Goal: Information Seeking & Learning: Learn about a topic

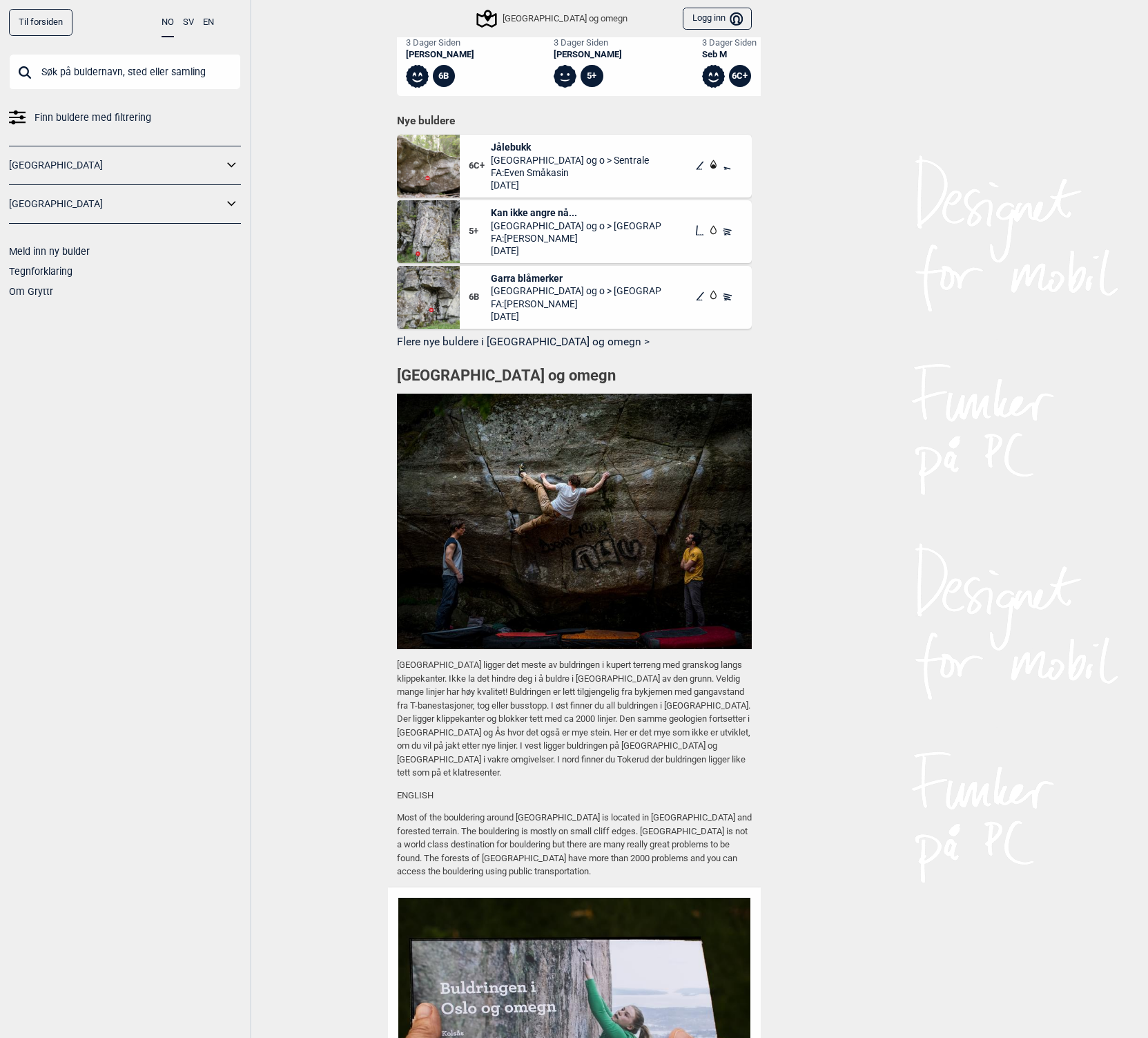
scroll to position [1031, 0]
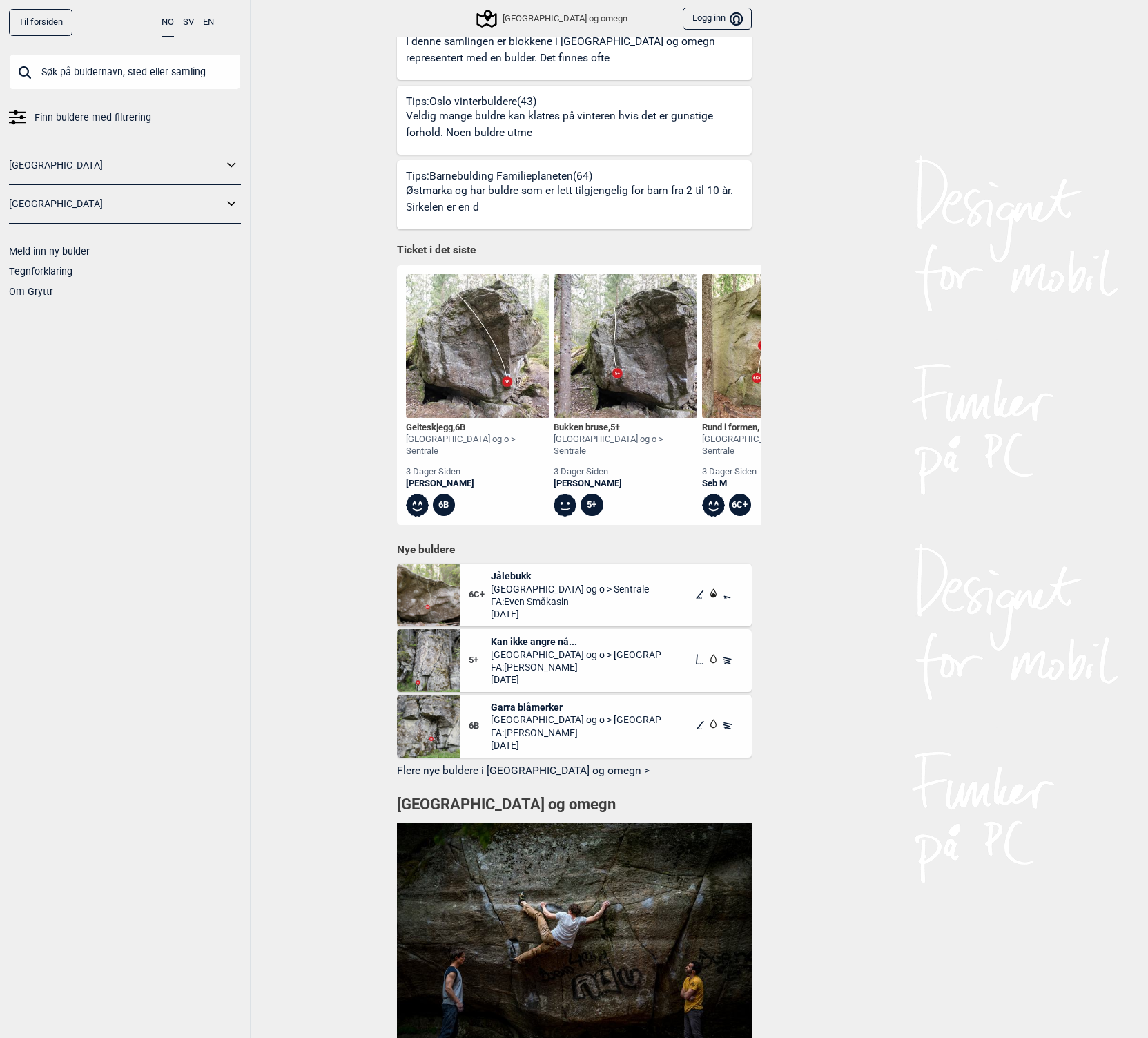
click at [477, 350] on img at bounding box center [478, 346] width 144 height 144
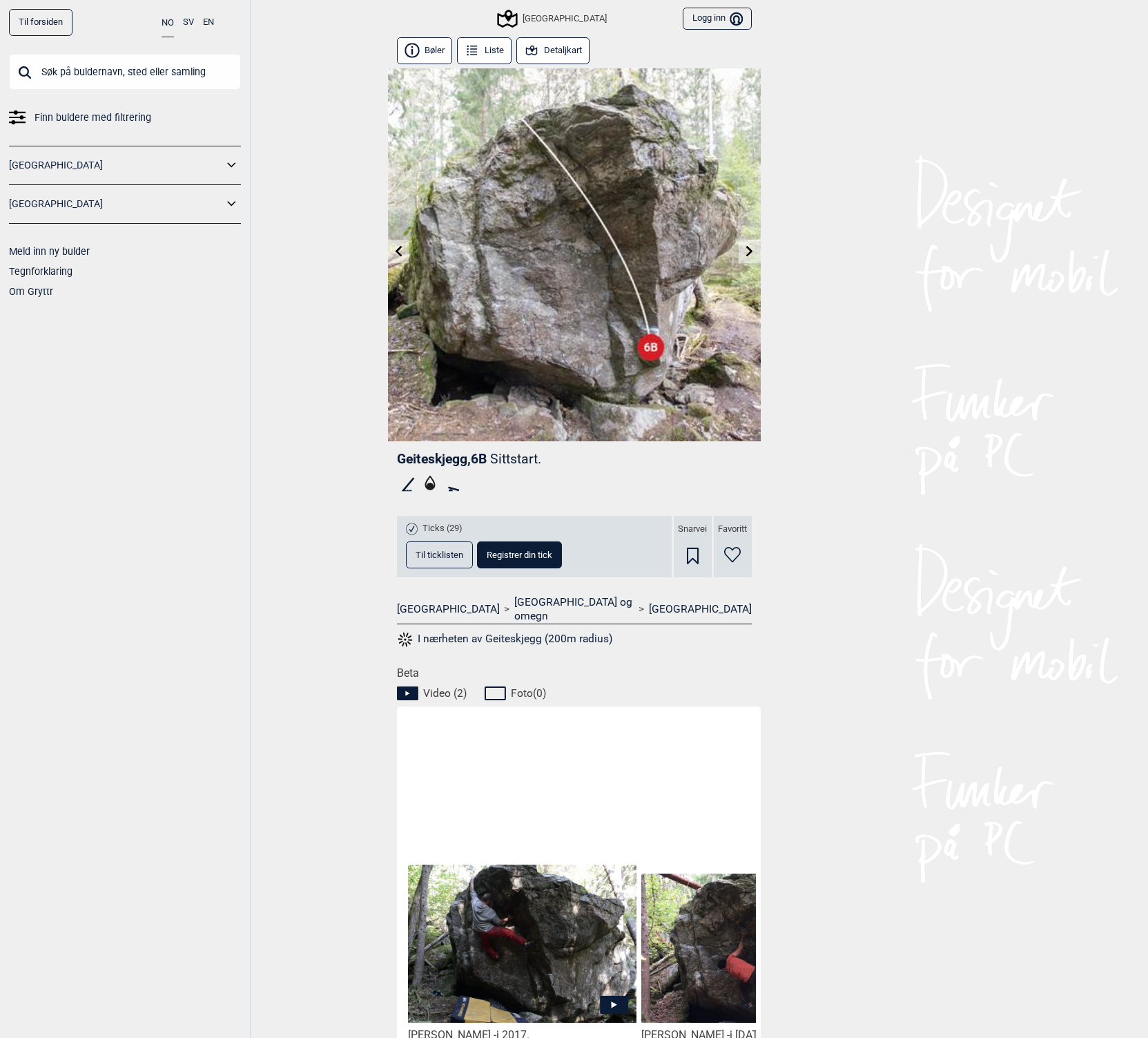
click at [500, 631] on button "I nærheten av Geiteskjegg (200m radius)" at bounding box center [505, 639] width 216 height 18
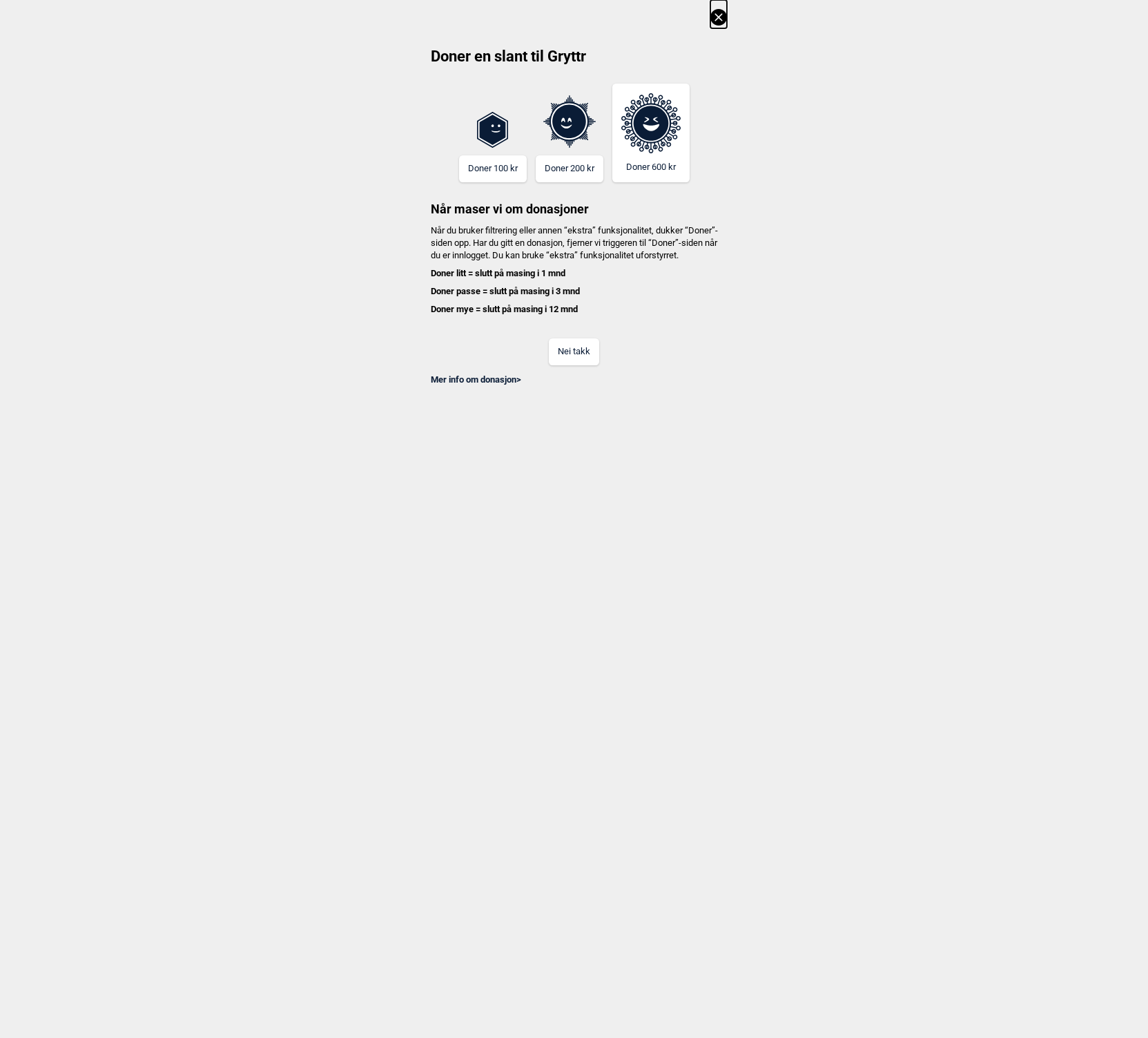
scroll to position [0, 4901]
click at [578, 365] on button "Nei takk" at bounding box center [574, 352] width 51 height 27
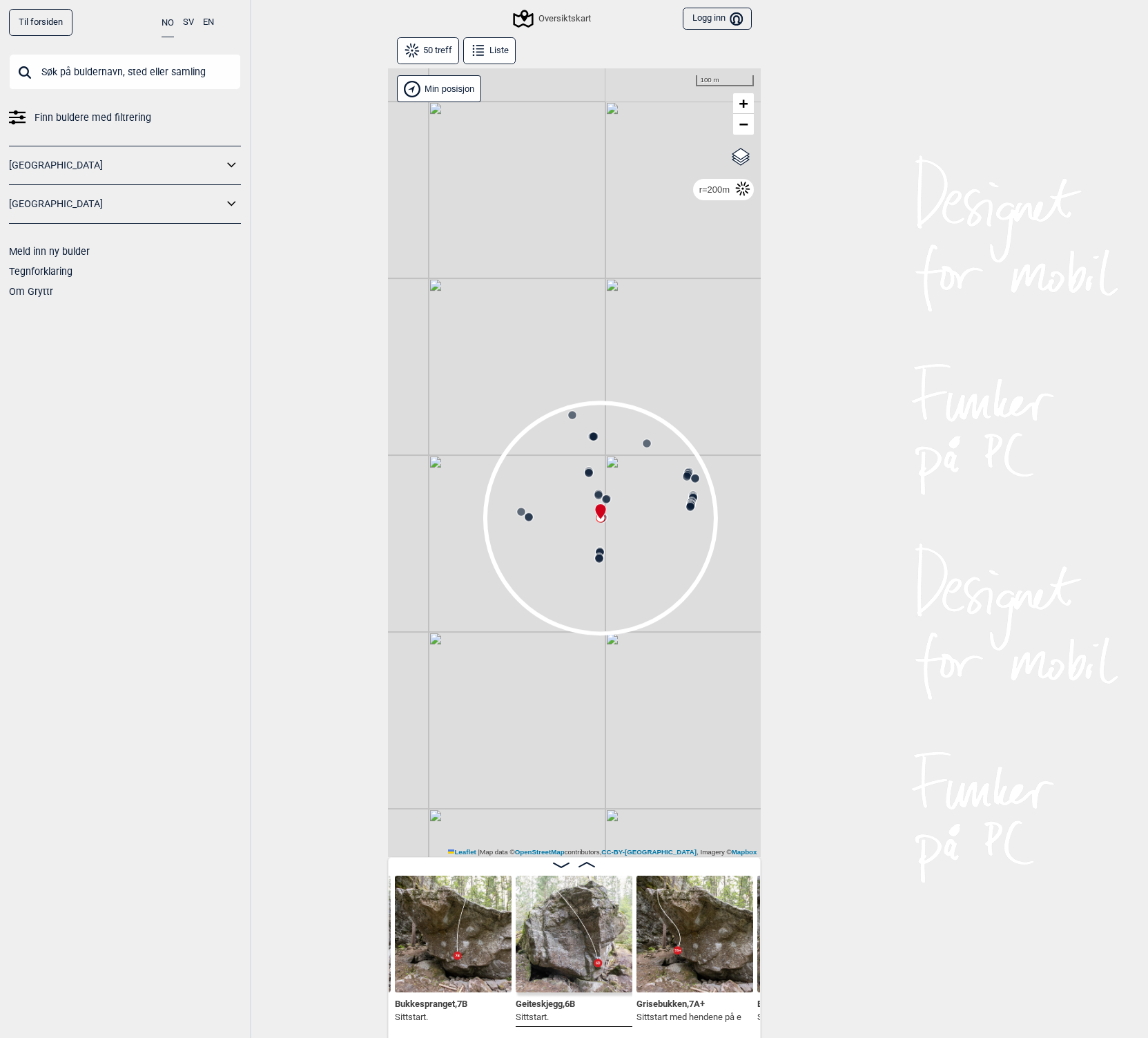
drag, startPoint x: 556, startPoint y: 467, endPoint x: 565, endPoint y: 596, distance: 129.3
click at [565, 596] on div "Gol Ål Kolomoen Vallset Tangen Sørli Åsbygda Kongsberg Efteløt Østmarka nord Se…" at bounding box center [574, 463] width 373 height 789
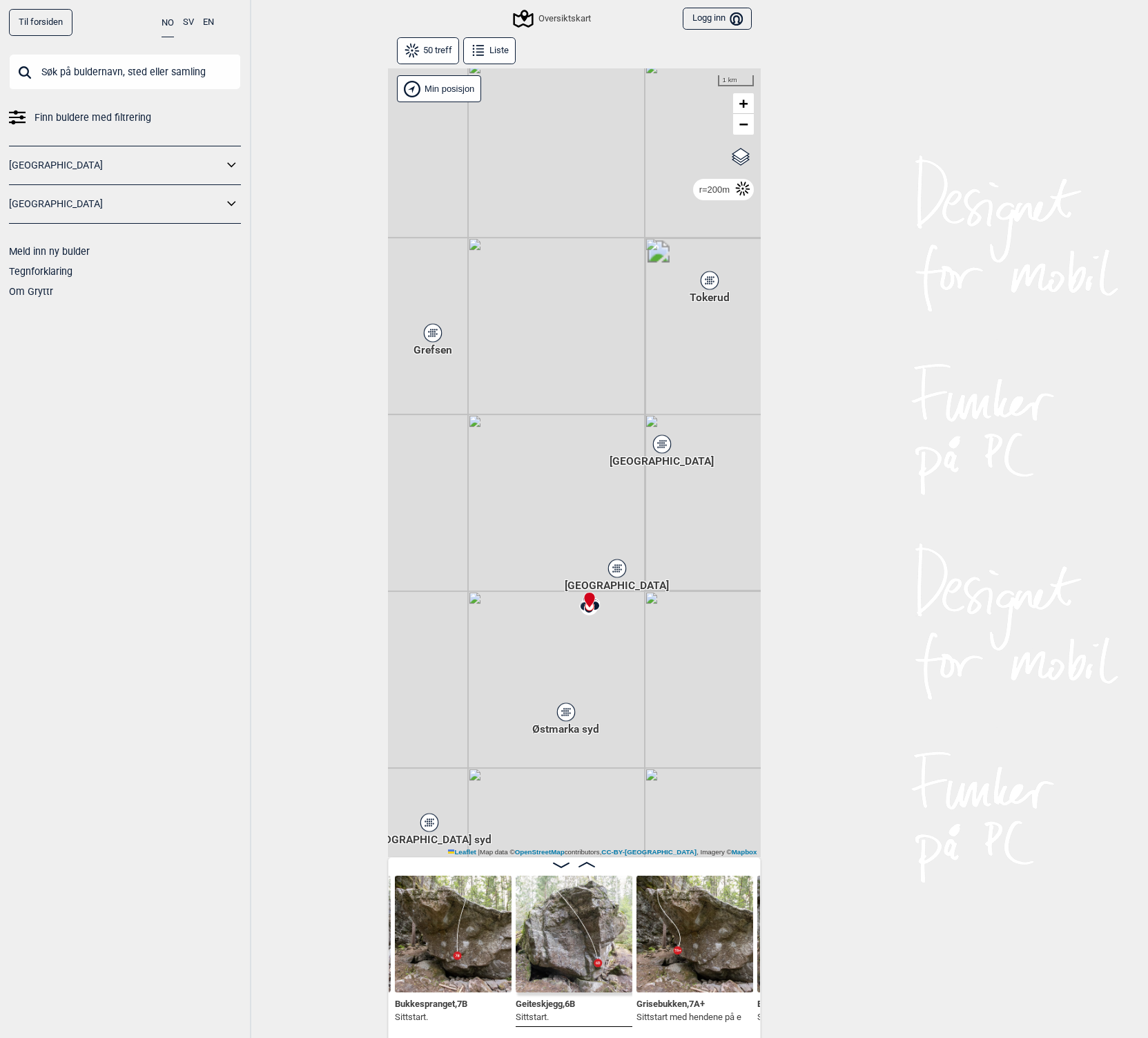
scroll to position [155, 0]
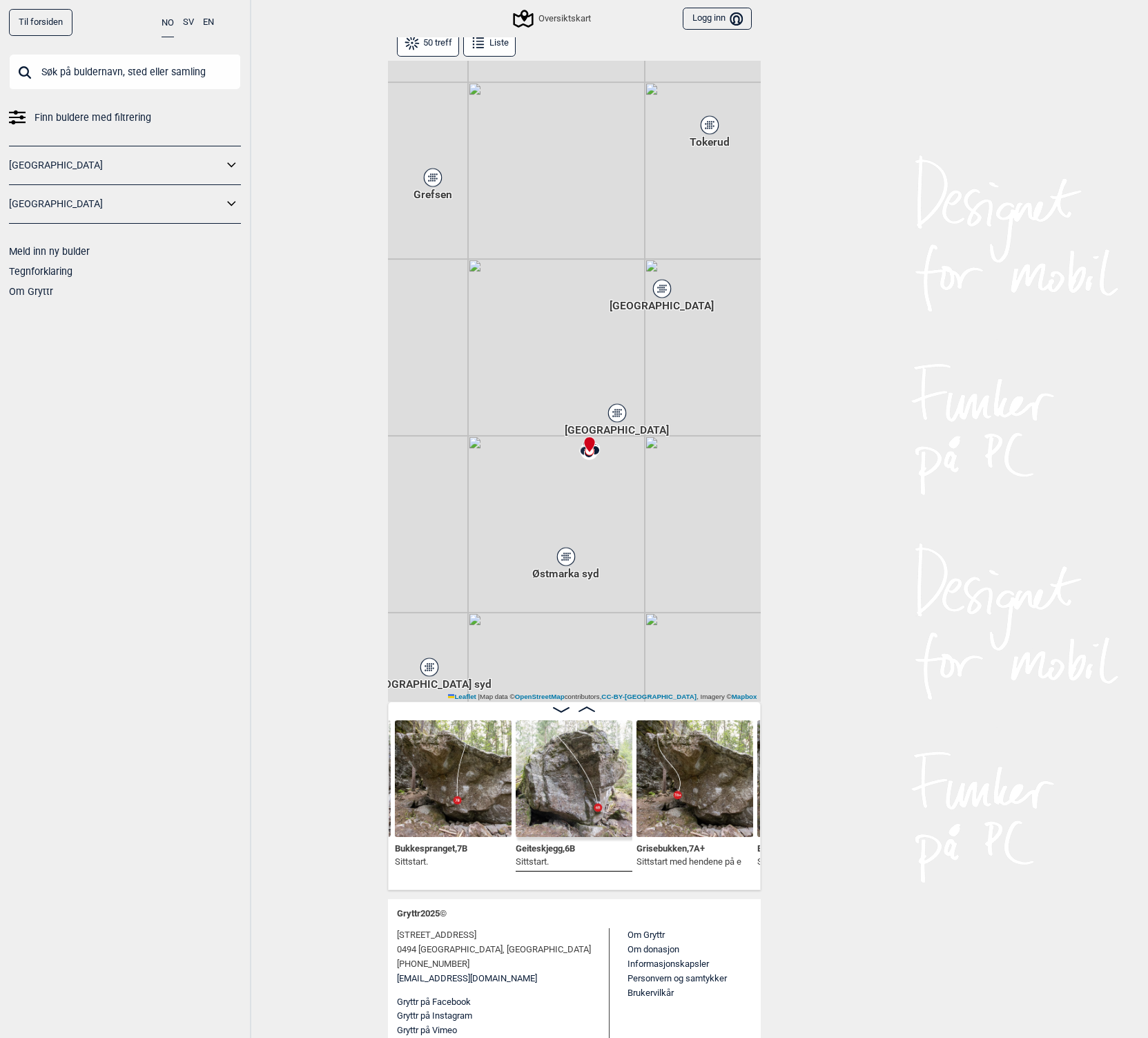
click at [46, 19] on link "Til forsiden" at bounding box center [41, 23] width 63 height 27
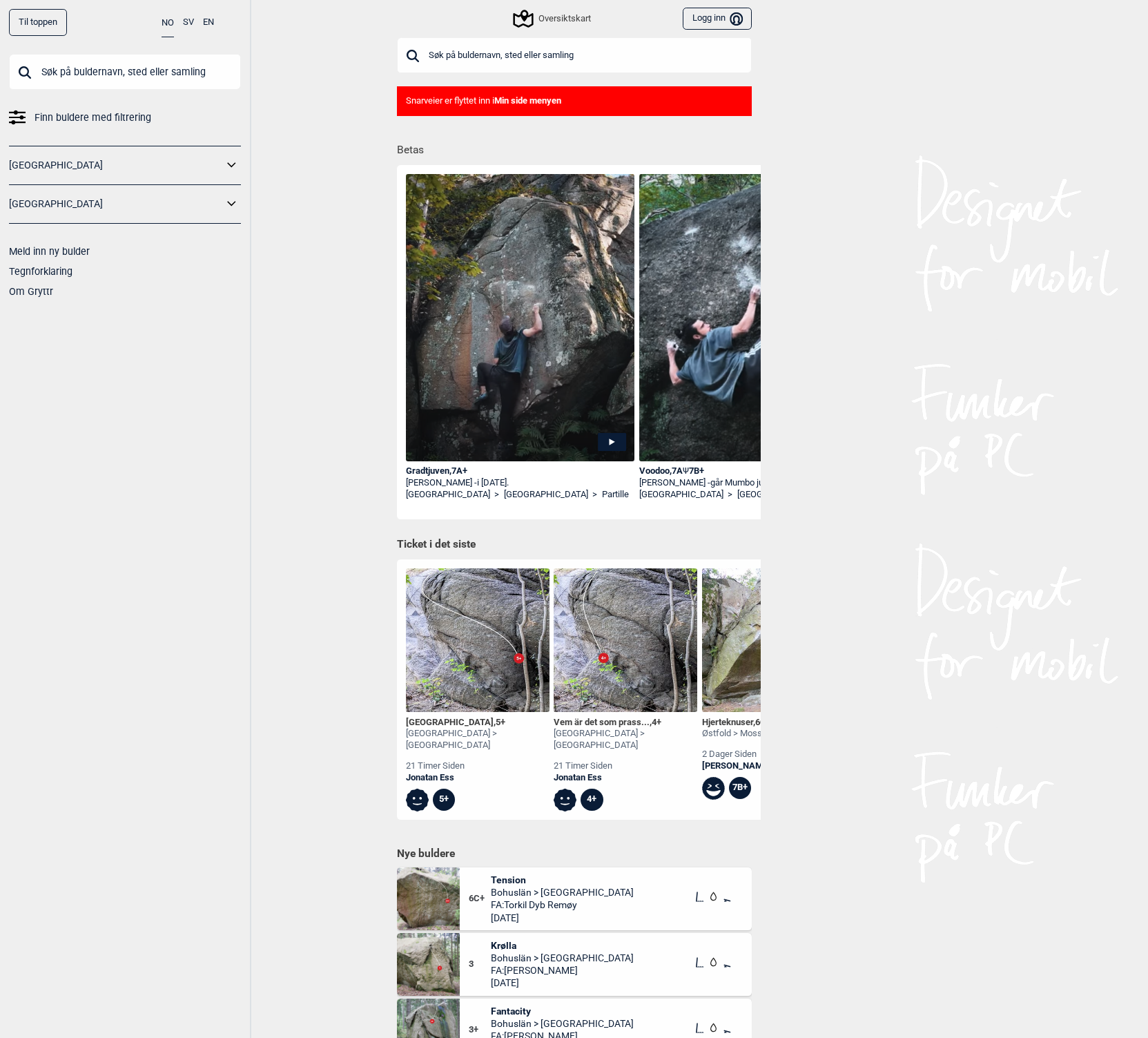
scroll to position [29, 0]
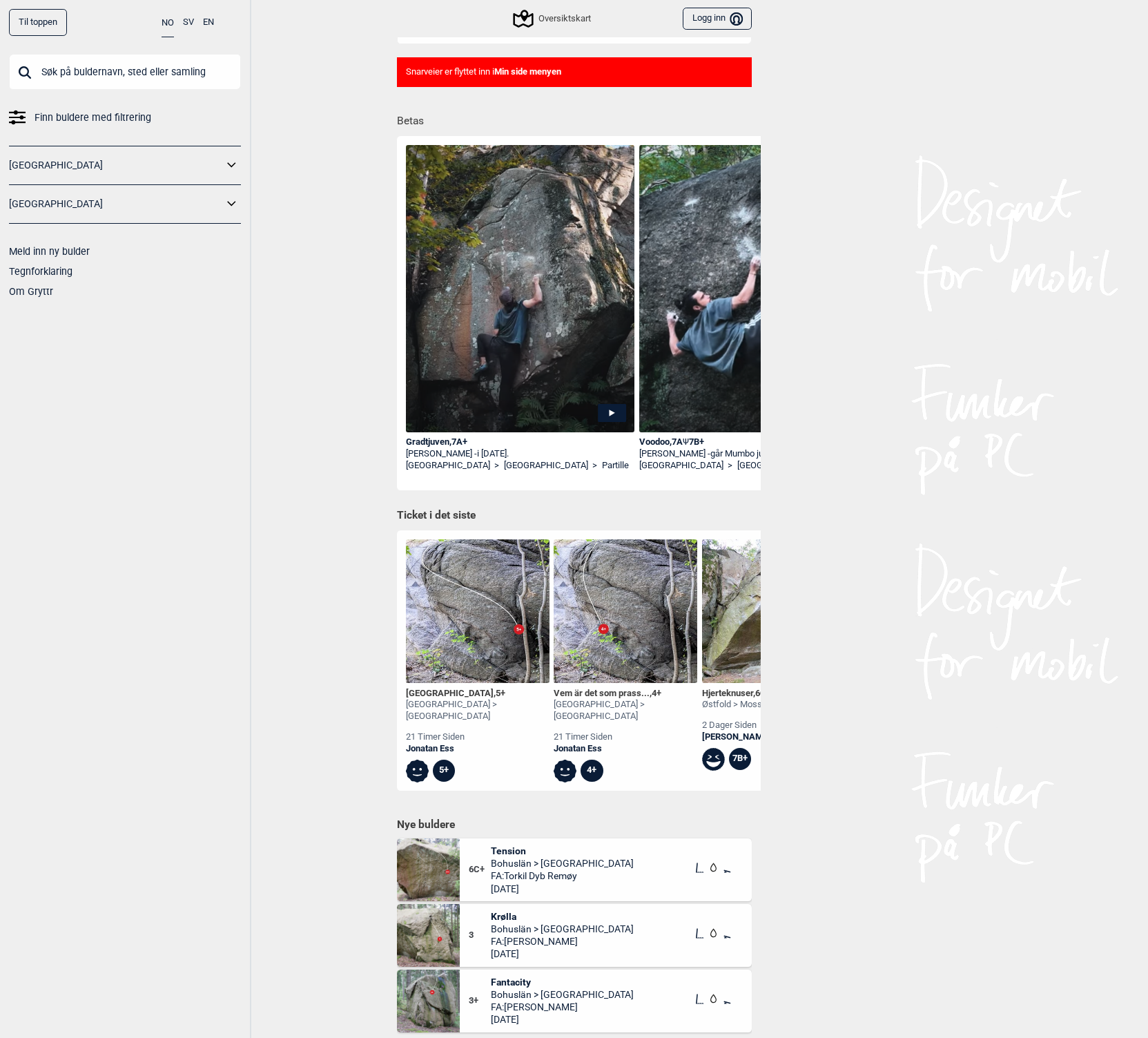
click at [539, 21] on div "Oversiktskart" at bounding box center [553, 19] width 76 height 16
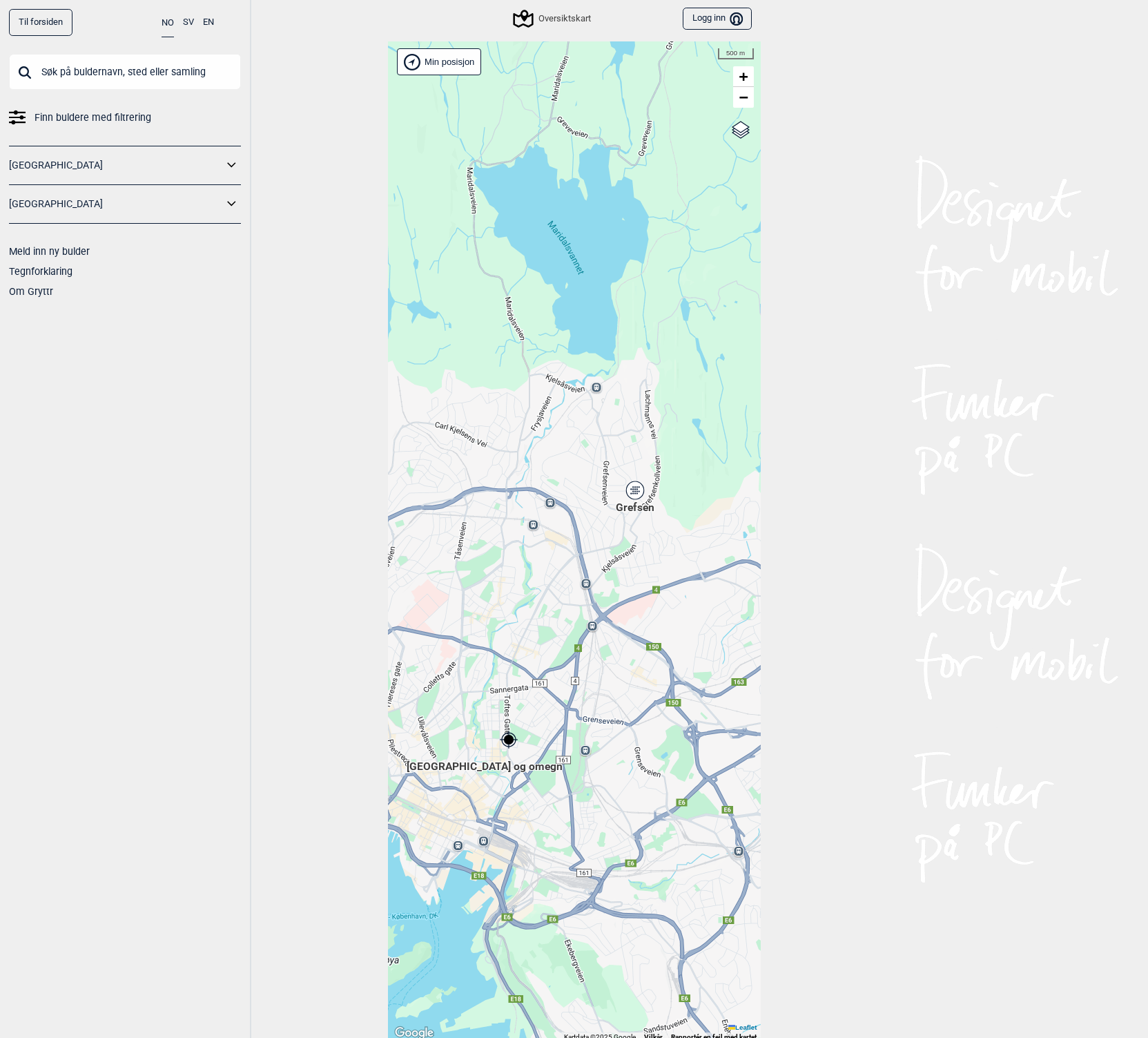
scroll to position [4, 0]
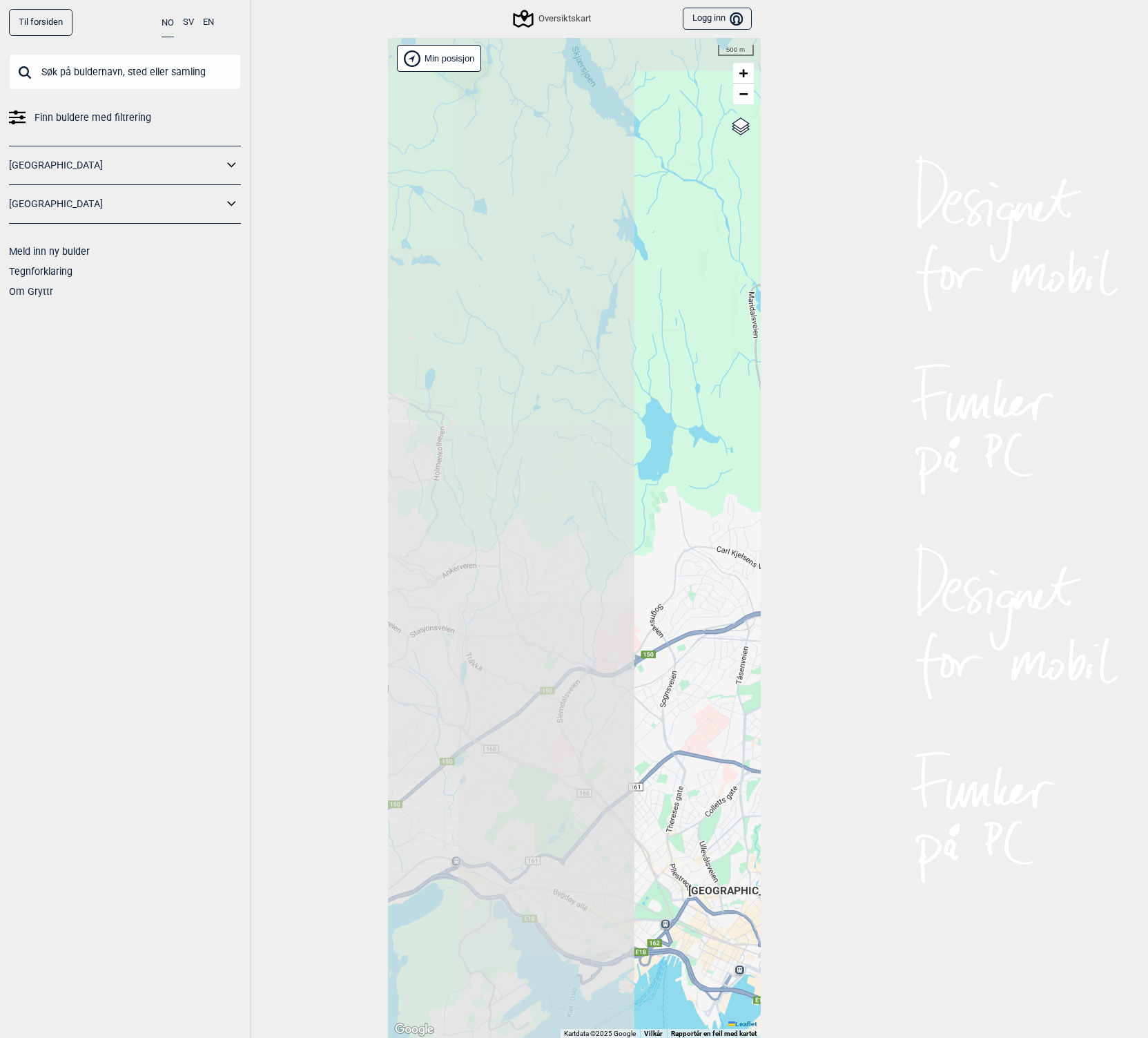
drag, startPoint x: 423, startPoint y: 315, endPoint x: 695, endPoint y: 438, distance: 298.5
click at [696, 438] on div "Brukerens posisjon Hallingdal Stange Buskerud syd Oslo og omegn Follo Østfold" at bounding box center [574, 538] width 373 height 1001
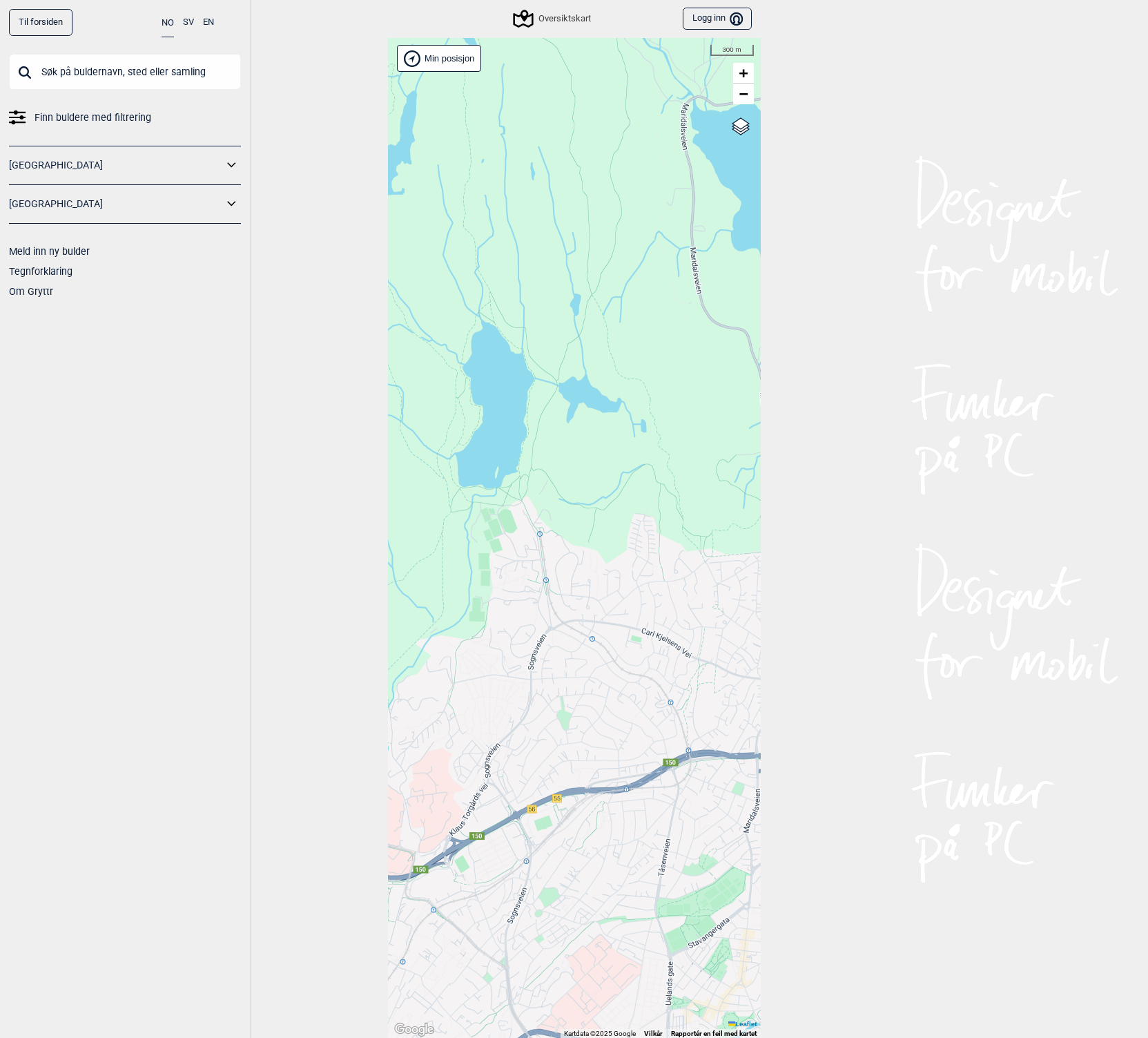
drag, startPoint x: 636, startPoint y: 419, endPoint x: 519, endPoint y: 382, distance: 122.7
click at [519, 382] on div "Brukerens posisjon Hallingdal Stange Buskerud syd Oslo og omegn Follo Østfold" at bounding box center [574, 538] width 373 height 1001
click at [543, 446] on div "Brukerens posisjon Hallingdal Stange Buskerud syd Oslo og omegn Follo Østfold" at bounding box center [574, 538] width 373 height 1001
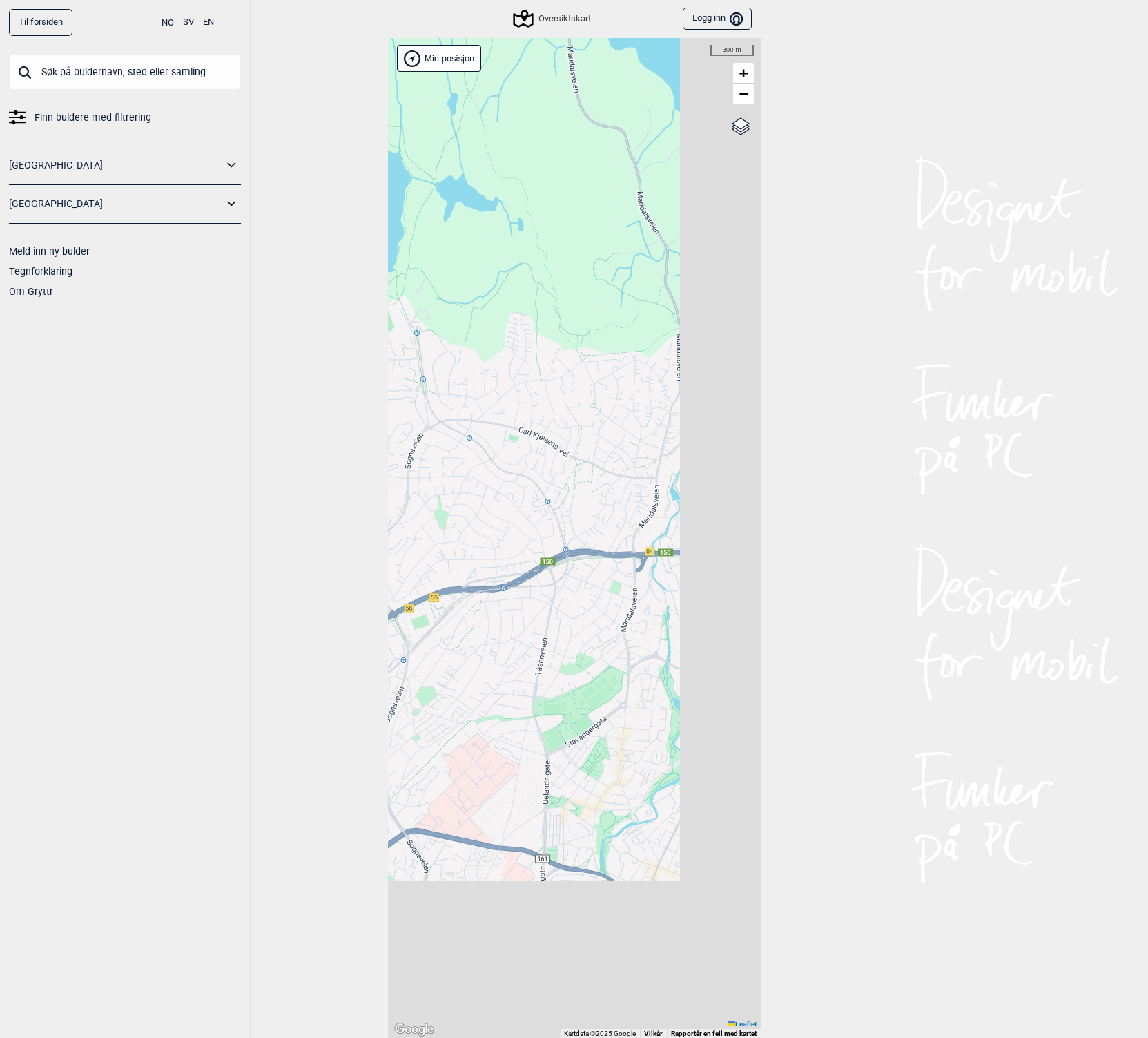
drag, startPoint x: 580, startPoint y: 356, endPoint x: 557, endPoint y: 301, distance: 59.6
click at [557, 301] on div "Brukerens posisjon Hallingdal Stange Buskerud syd Oslo og omegn Follo Østfold" at bounding box center [574, 538] width 373 height 1001
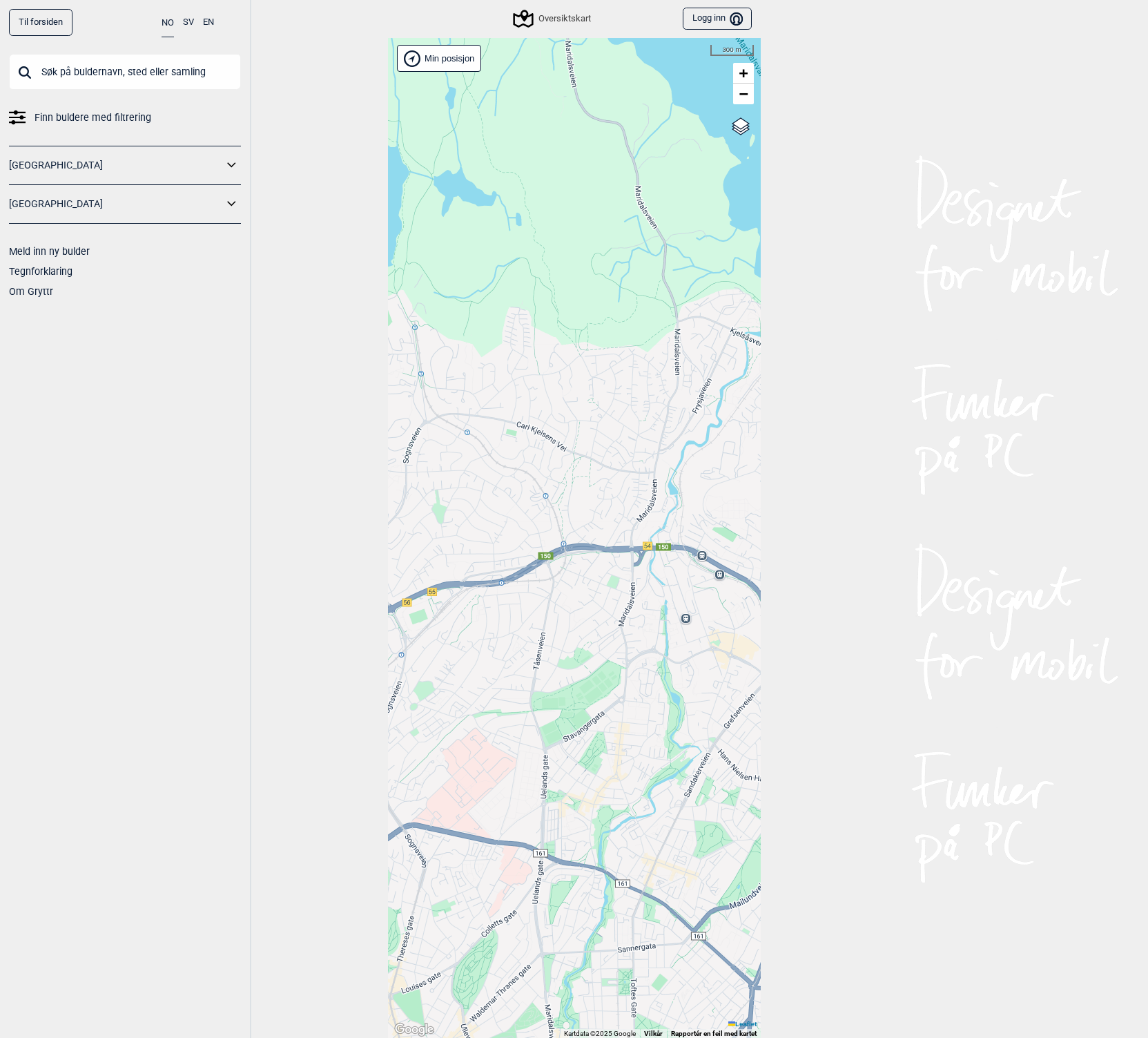
drag, startPoint x: 631, startPoint y: 463, endPoint x: 326, endPoint y: 340, distance: 328.9
click at [326, 340] on div "Til forsiden NO SV EN Finn buldere med filtrering Norge Sverige Meld inn ny bul…" at bounding box center [574, 519] width 1148 height 1038
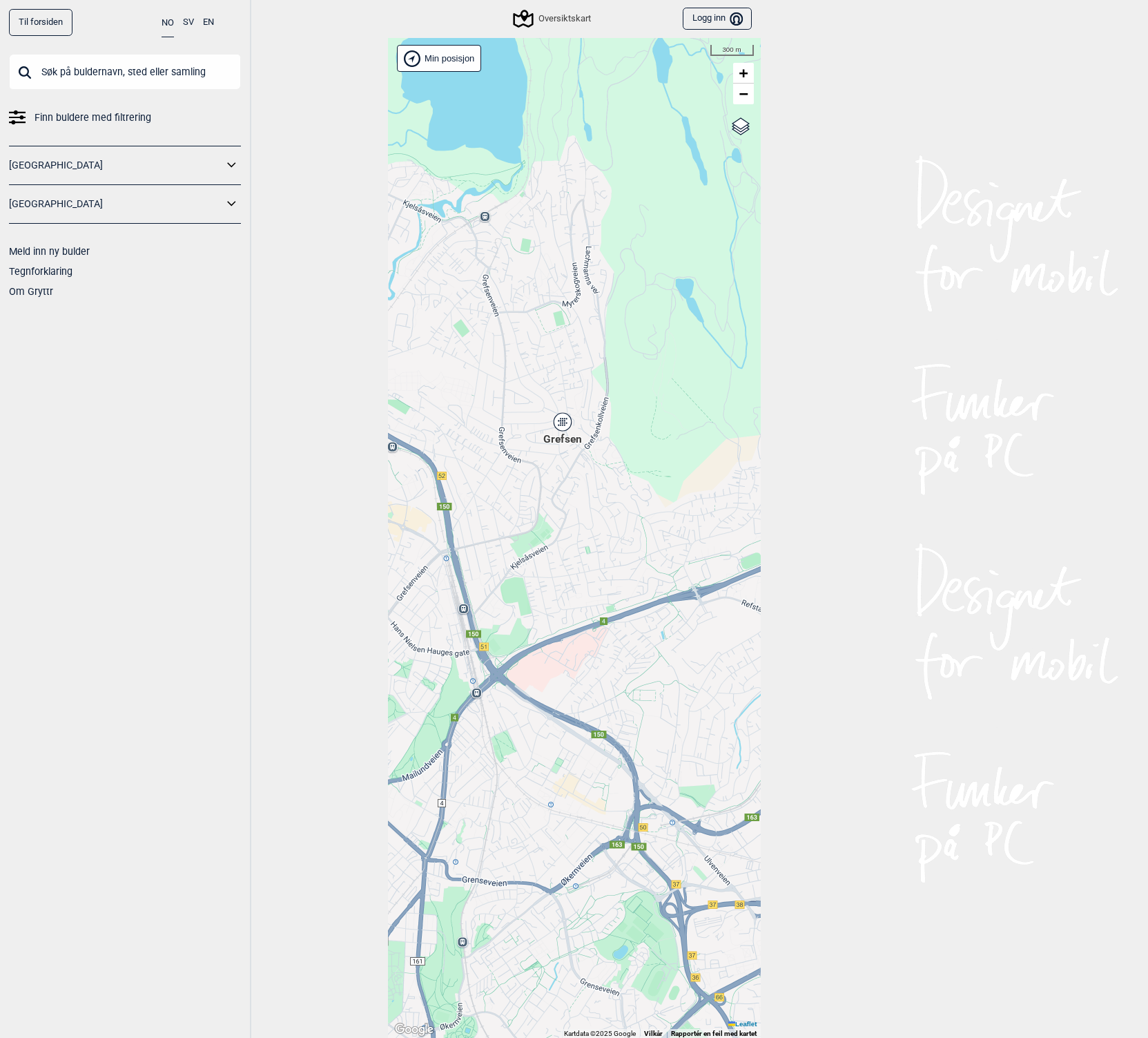
click at [560, 414] on icon at bounding box center [562, 421] width 17 height 18
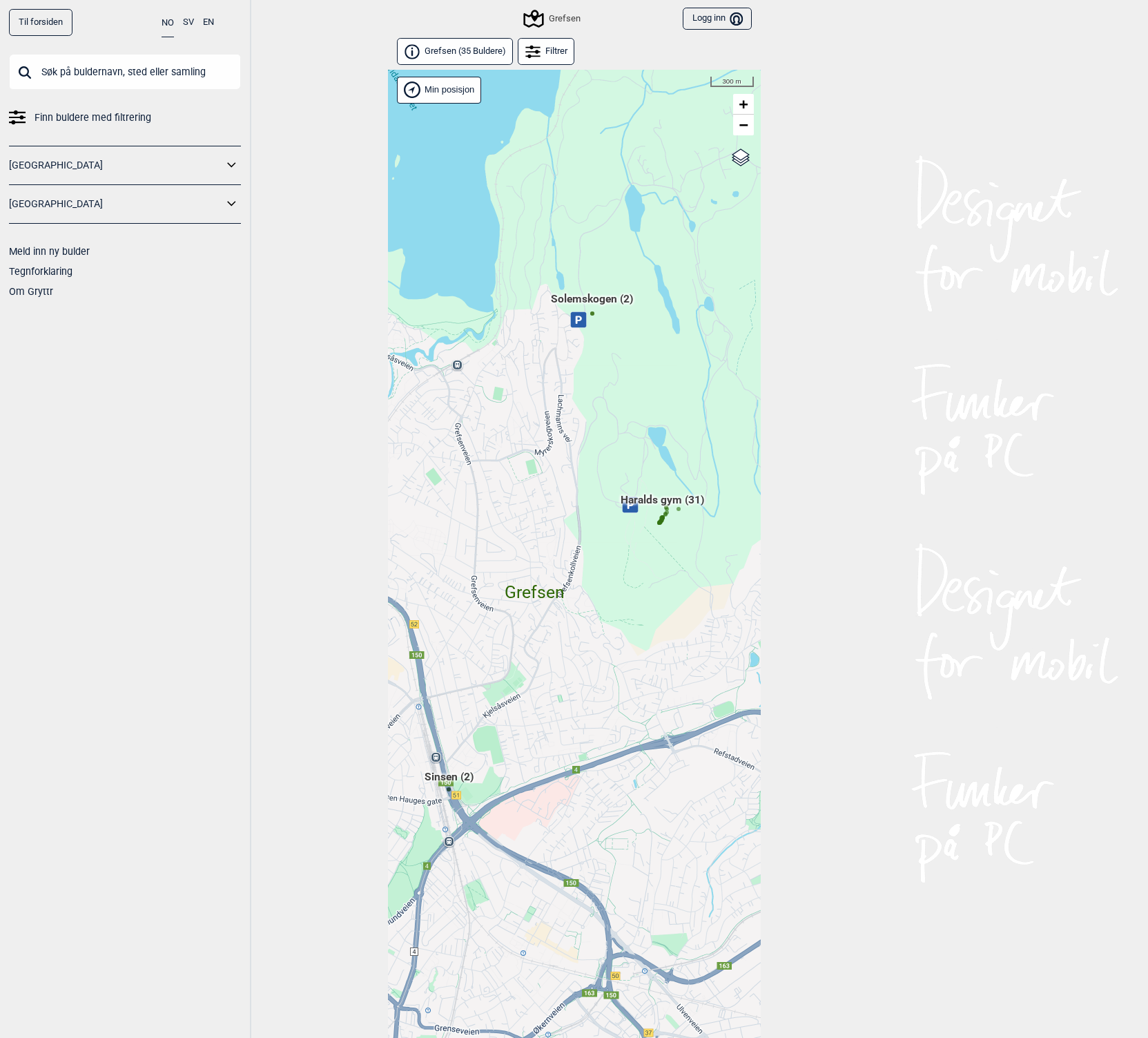
scroll to position [35, 0]
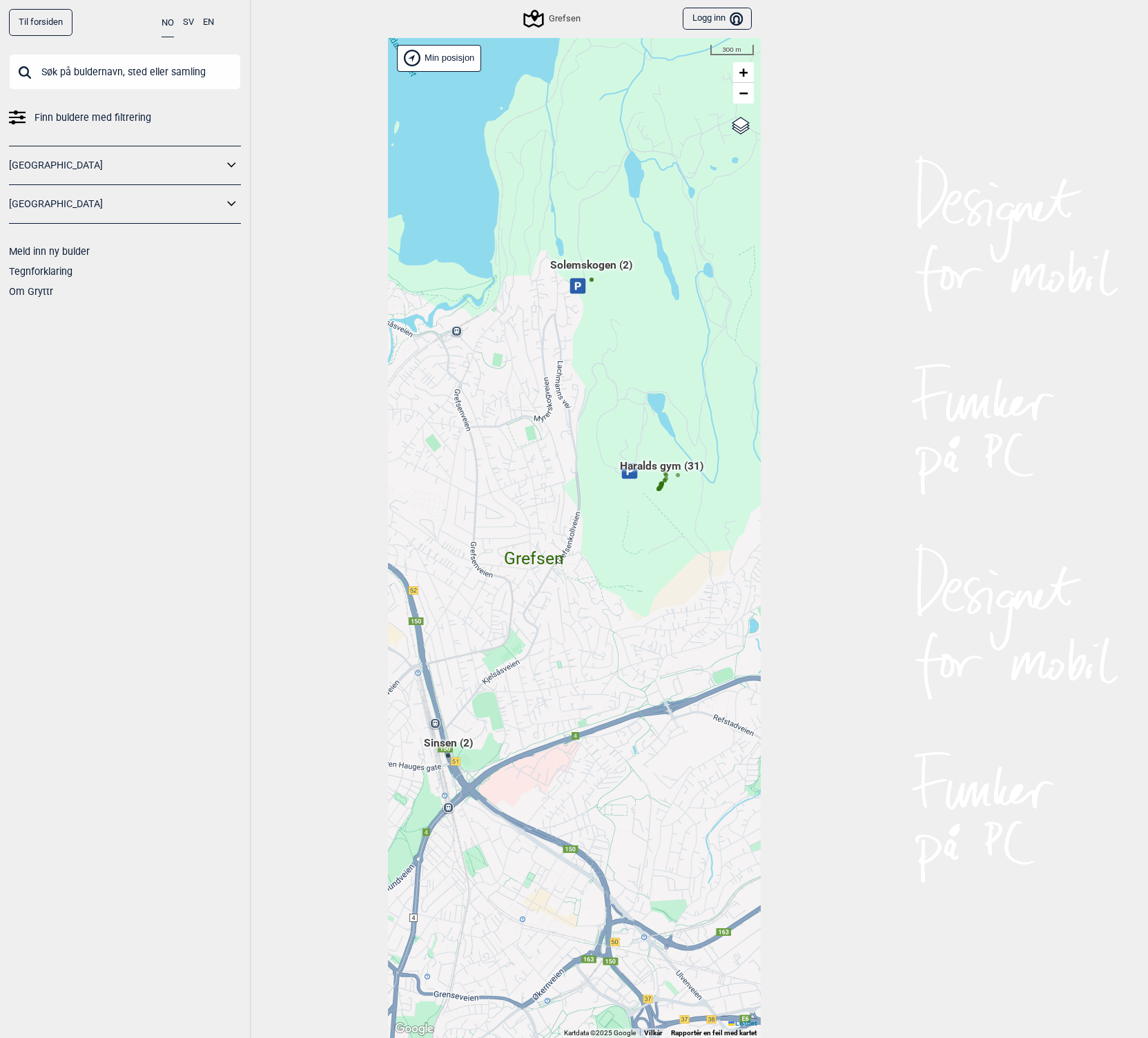
drag, startPoint x: 579, startPoint y: 477, endPoint x: 572, endPoint y: 465, distance: 13.9
click at [572, 465] on div "Brukerens posisjon Hallingdal Stange Buskerud syd Oslo og omegn Follo Østfold" at bounding box center [574, 538] width 373 height 1001
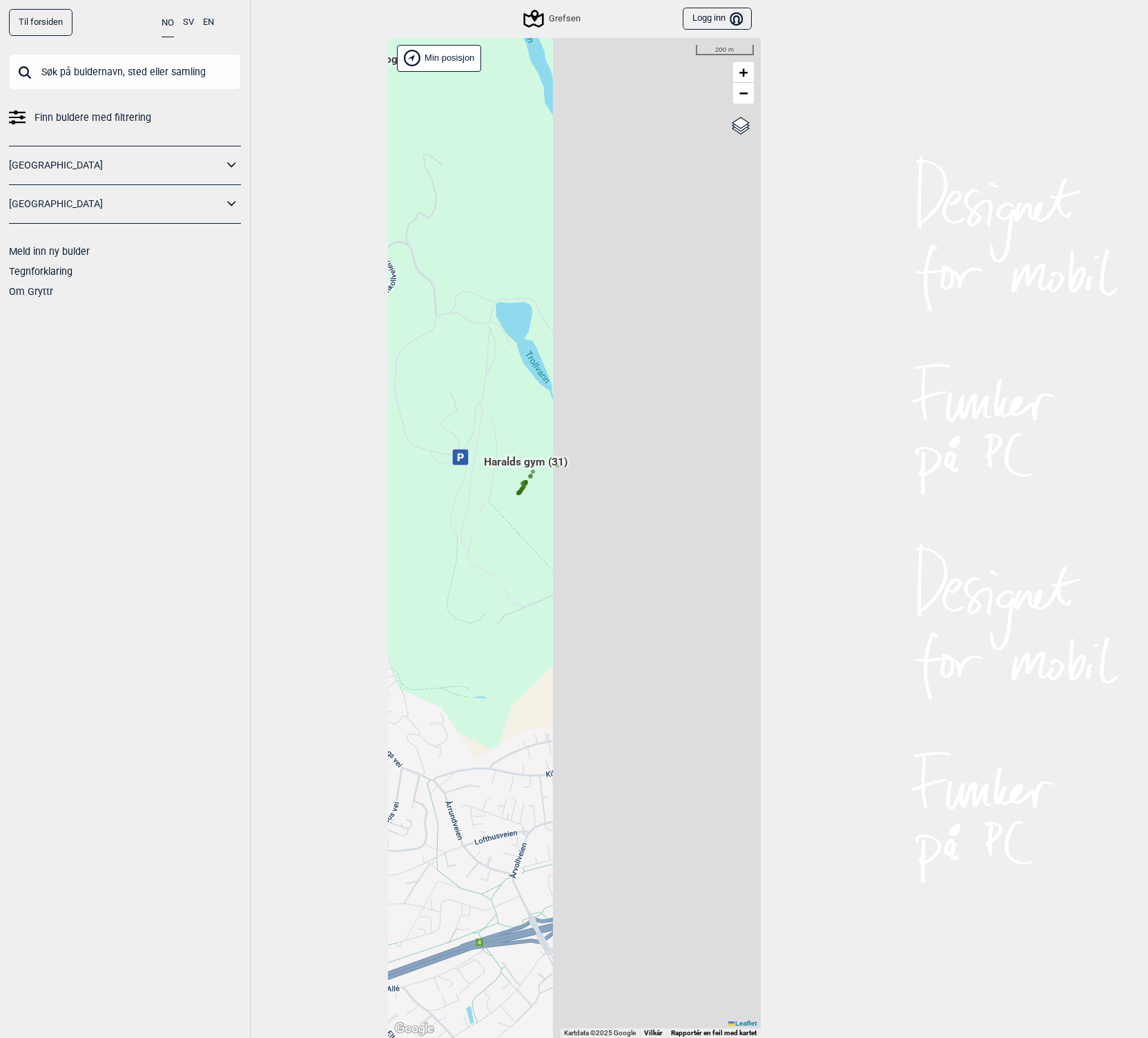
drag, startPoint x: 728, startPoint y: 510, endPoint x: 507, endPoint y: 491, distance: 221.8
click at [507, 491] on div "Brukerens posisjon Hallingdal Stange Buskerud syd Oslo og omegn Follo Østfold" at bounding box center [574, 538] width 373 height 1001
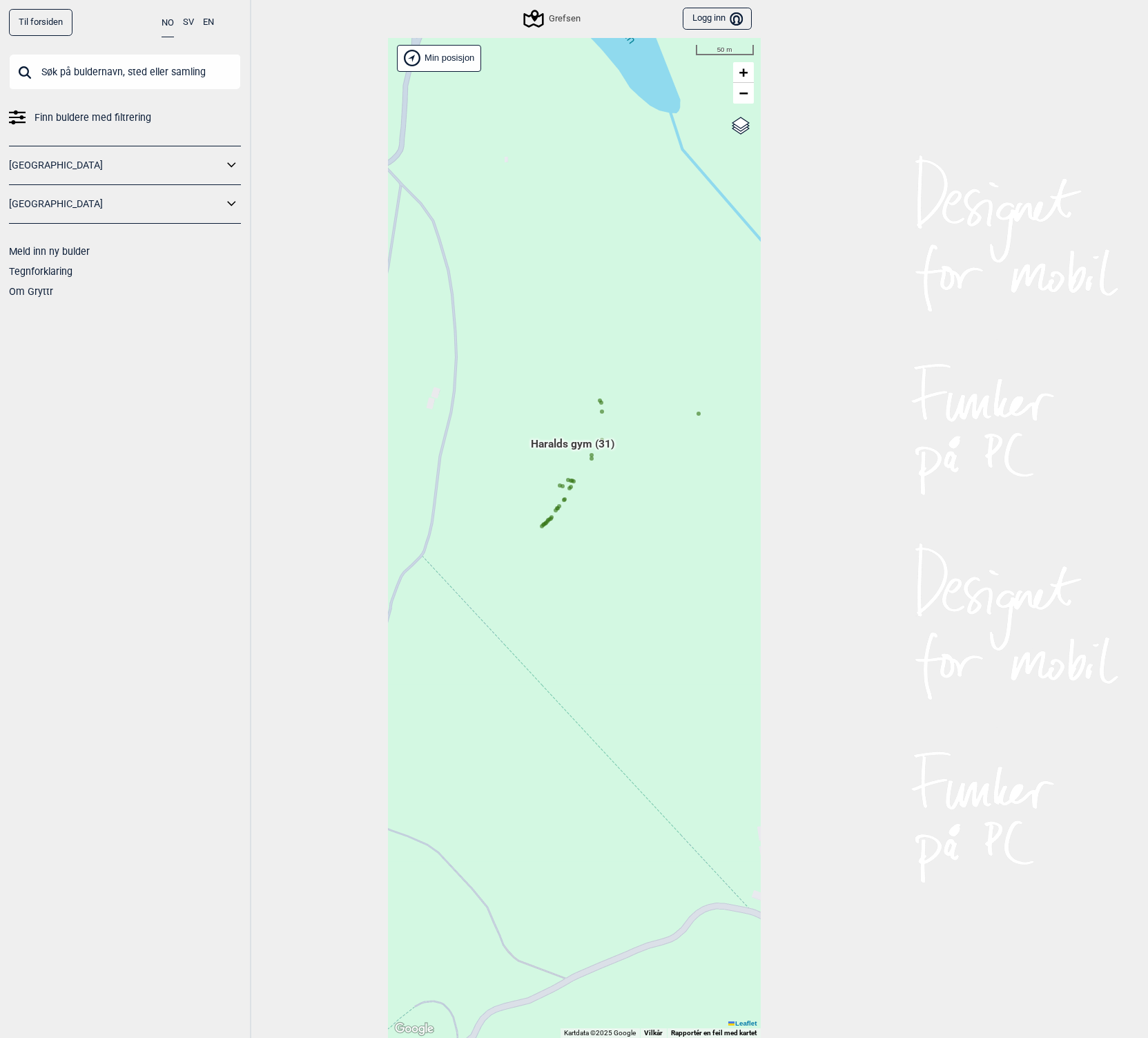
click at [567, 487] on circle at bounding box center [569, 488] width 4 height 4
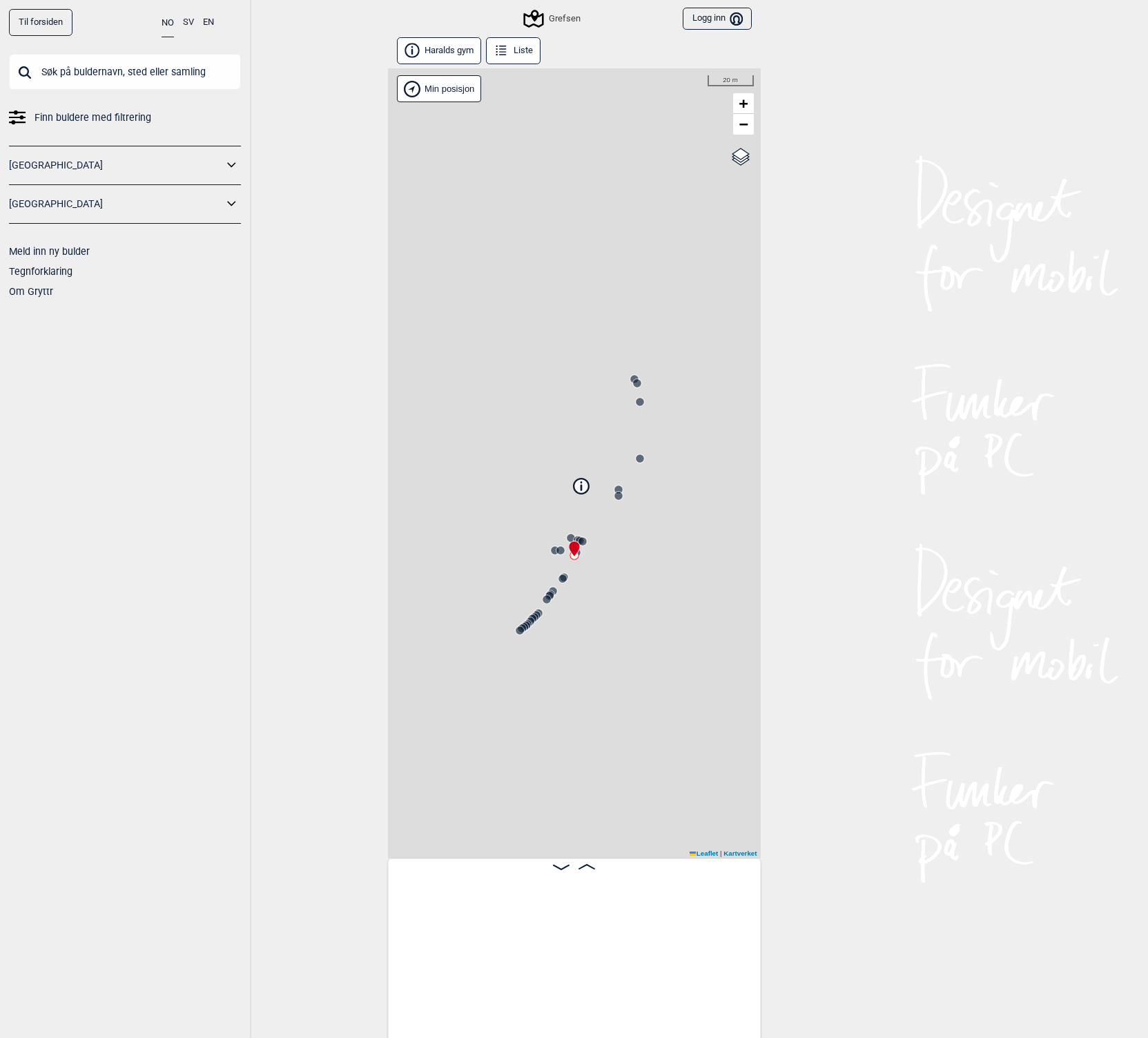
scroll to position [0, 1984]
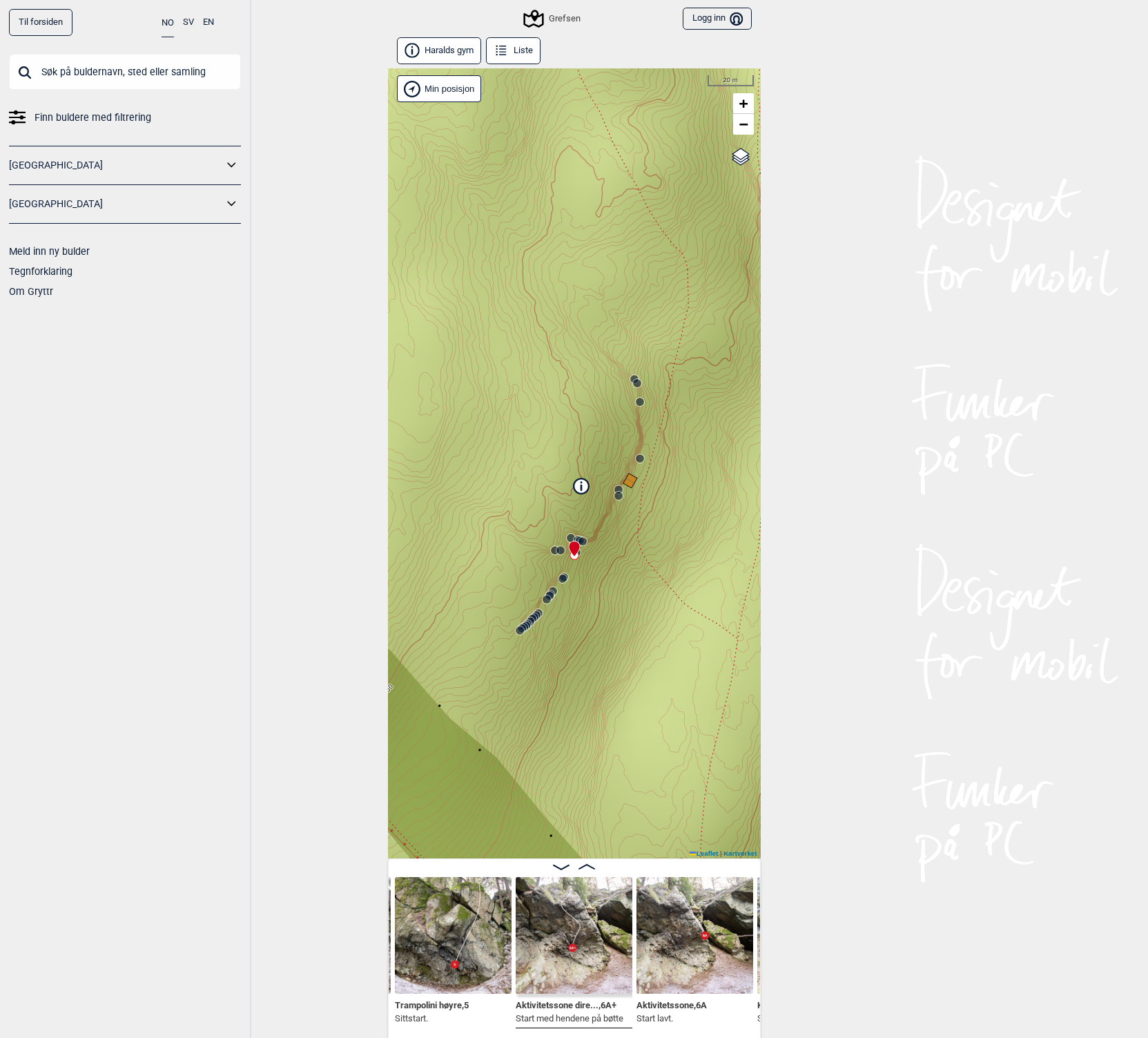
click at [559, 579] on circle at bounding box center [563, 579] width 9 height 9
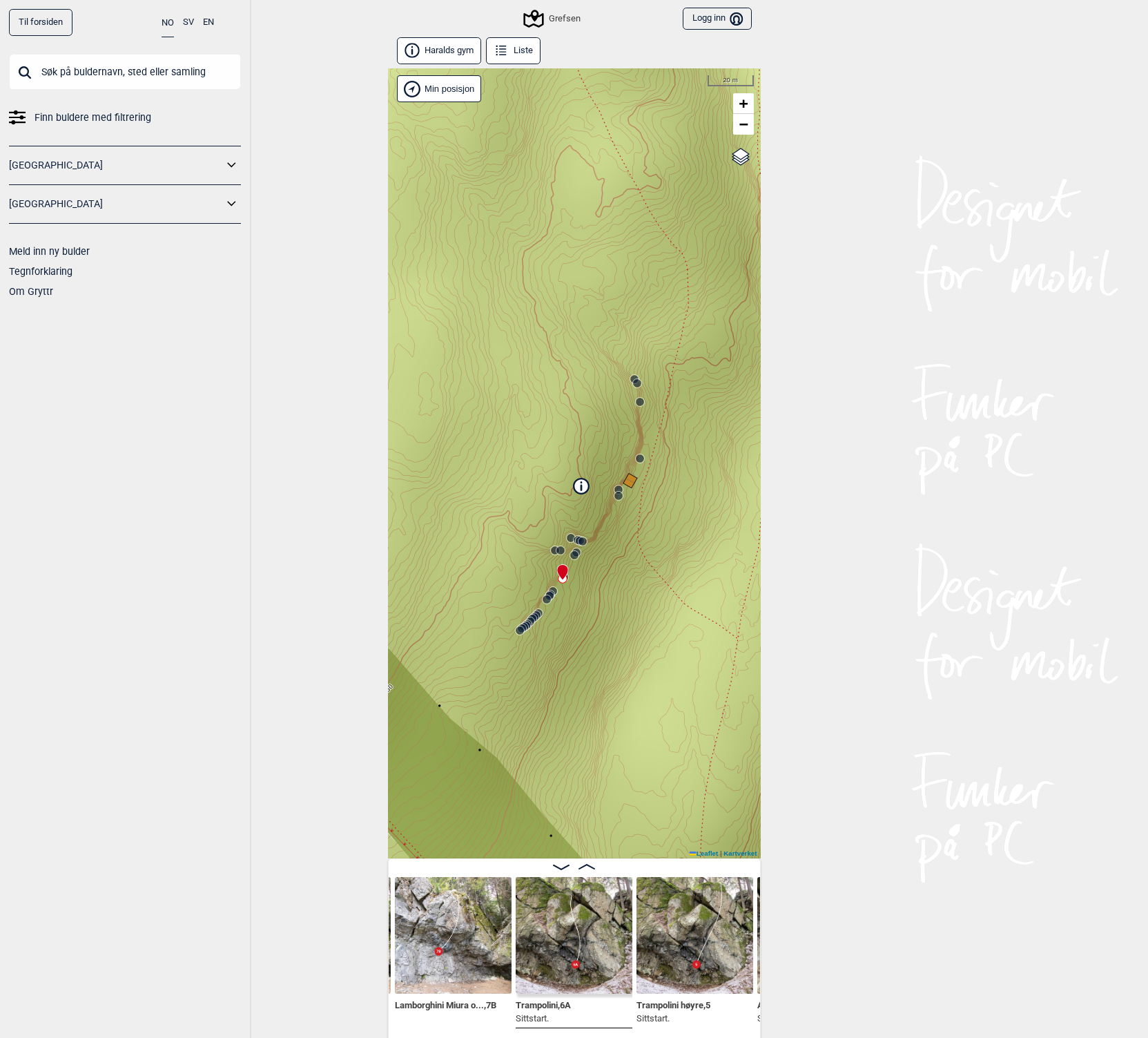
click at [613, 499] on icon at bounding box center [618, 496] width 11 height 11
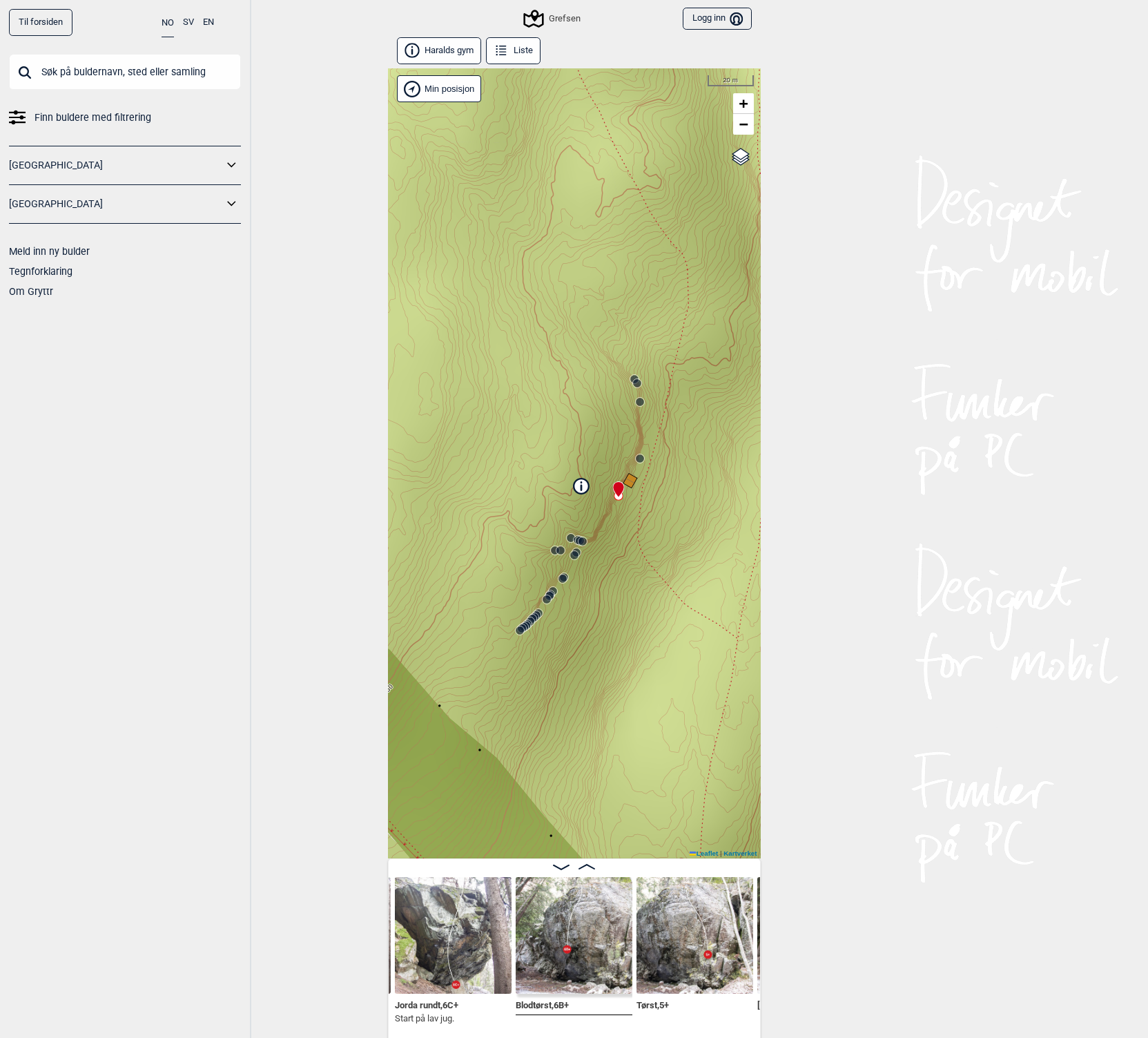
scroll to position [7, 0]
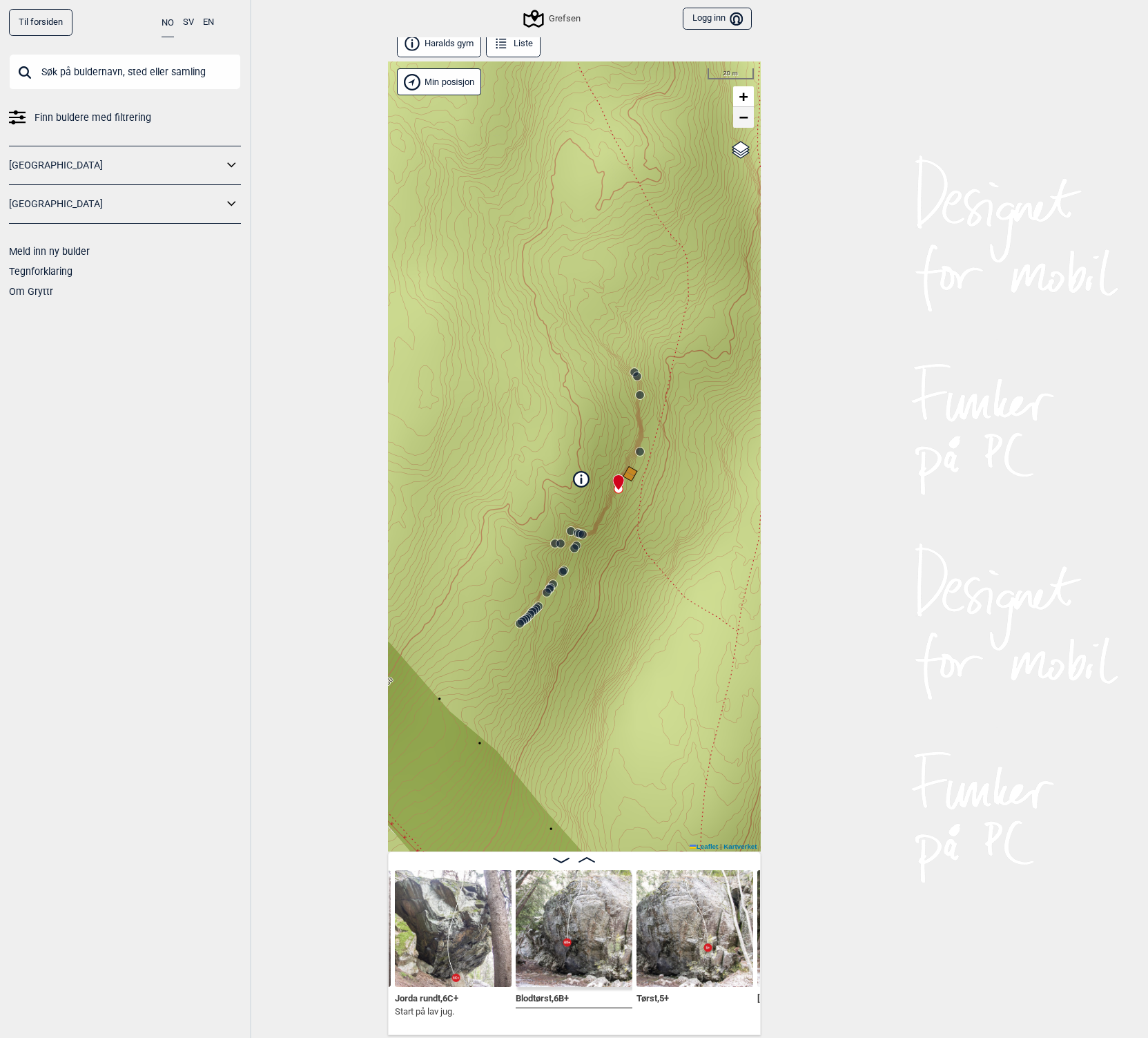
click at [739, 116] on span "−" at bounding box center [743, 117] width 9 height 17
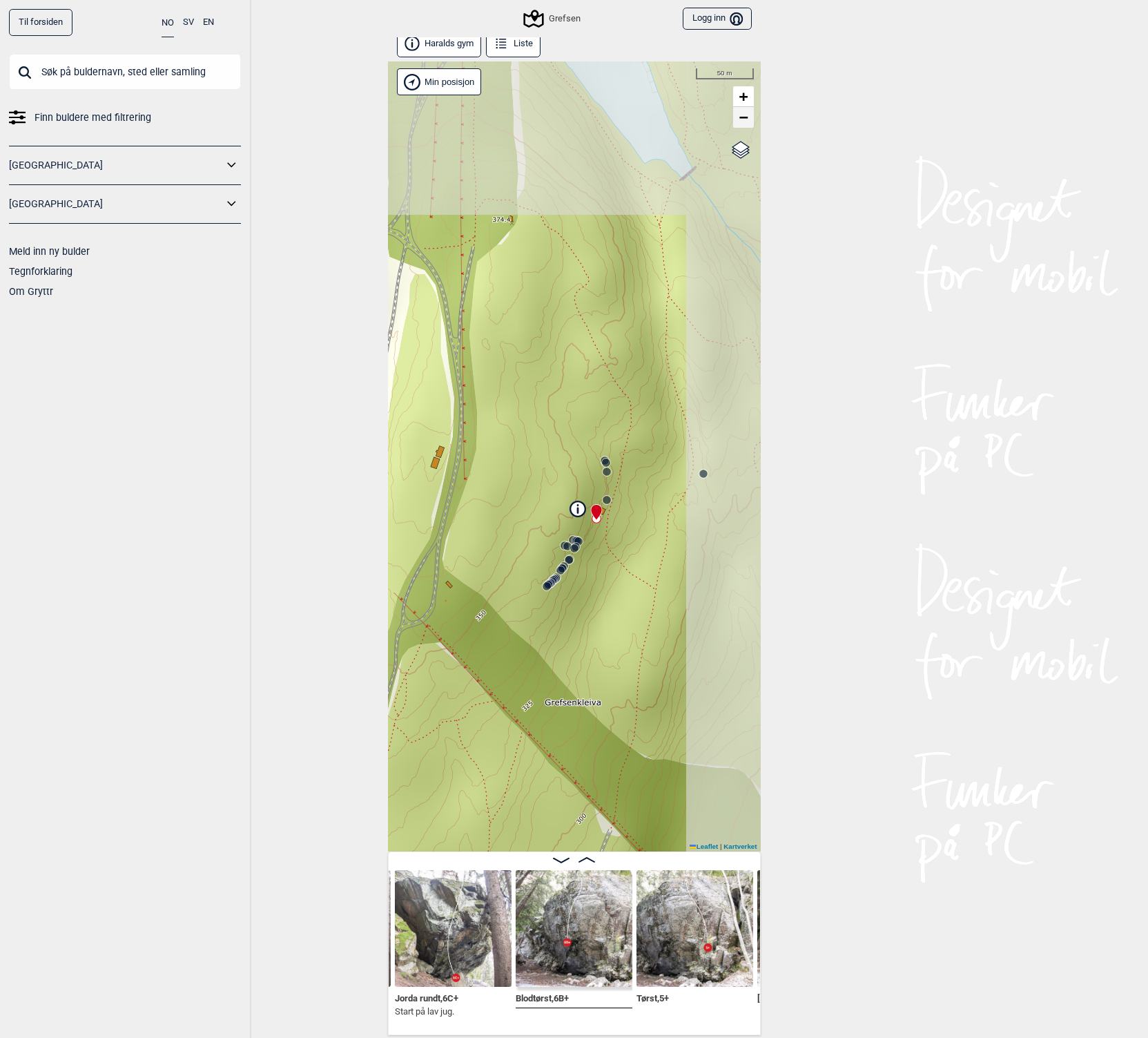
click at [739, 116] on span "−" at bounding box center [743, 117] width 9 height 17
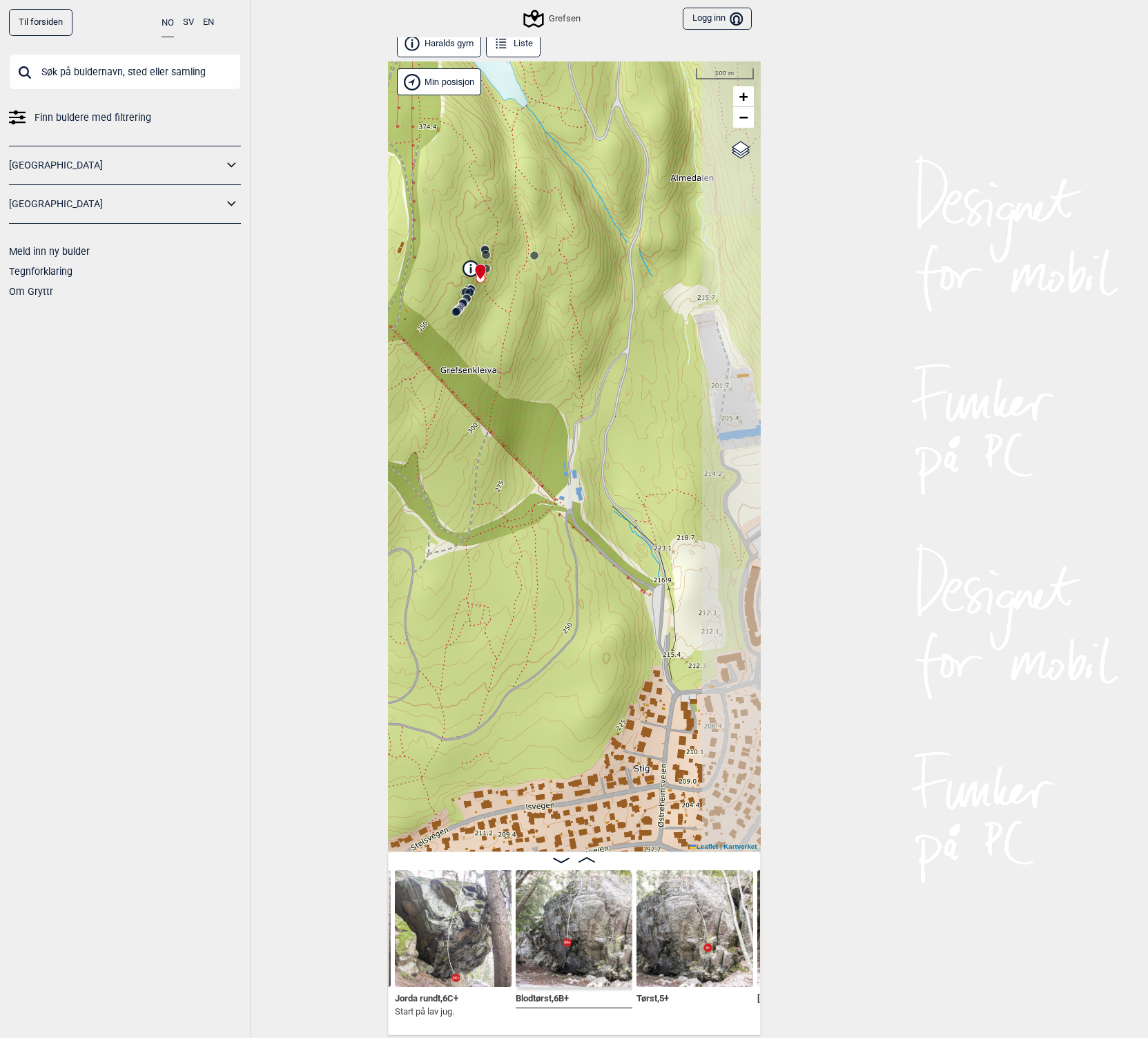
drag, startPoint x: 562, startPoint y: 539, endPoint x: 457, endPoint y: 283, distance: 276.7
click at [457, 283] on div "Grefsen Brukerens posisjon Min posisjon 100 m + − Kartverket OpenStreetMap Goog…" at bounding box center [574, 456] width 373 height 790
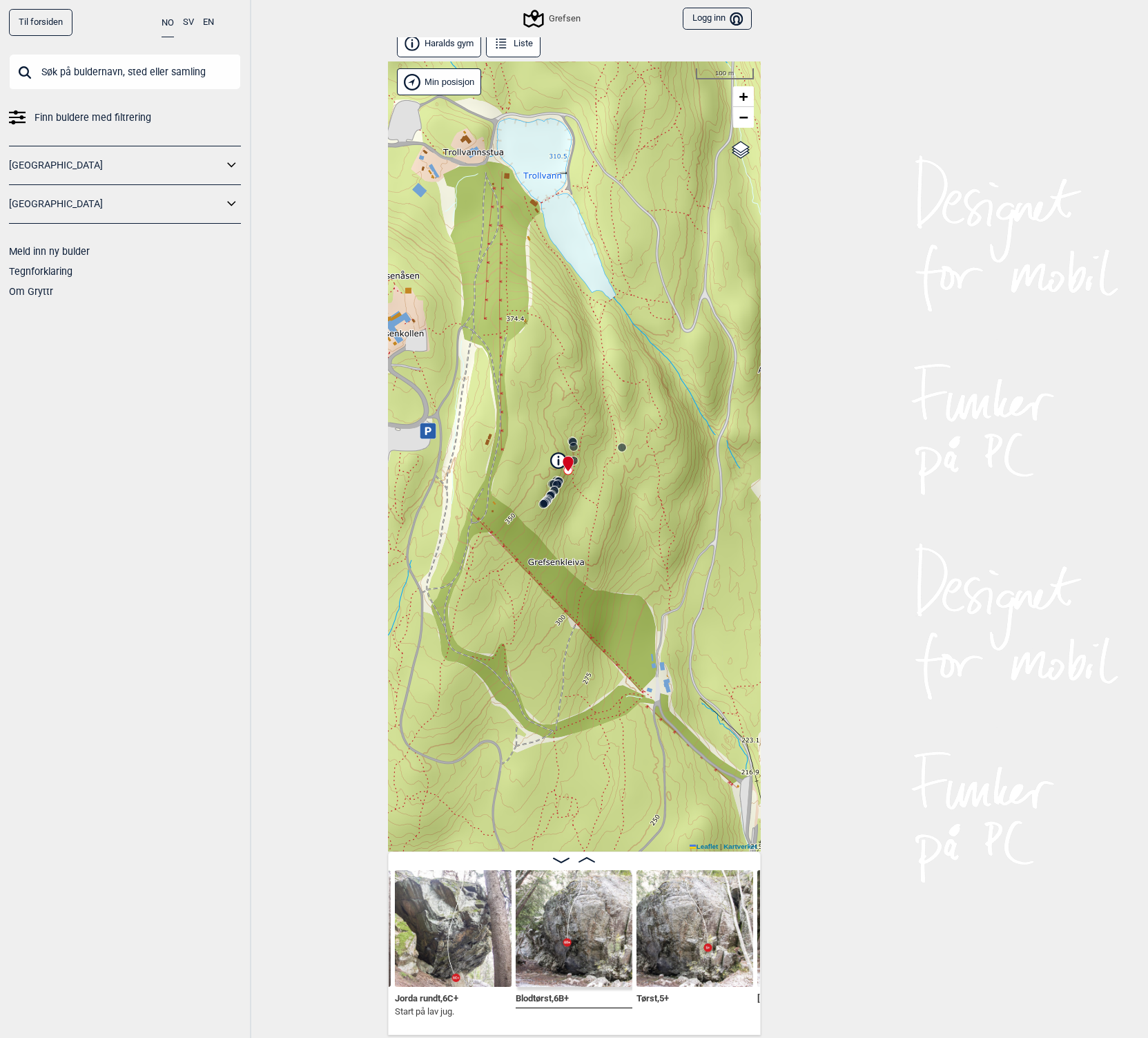
drag, startPoint x: 477, startPoint y: 389, endPoint x: 563, endPoint y: 580, distance: 209.5
click at [564, 581] on div "Grefsen Brukerens posisjon Min posisjon 100 m + − Kartverket OpenStreetMap Goog…" at bounding box center [574, 456] width 373 height 790
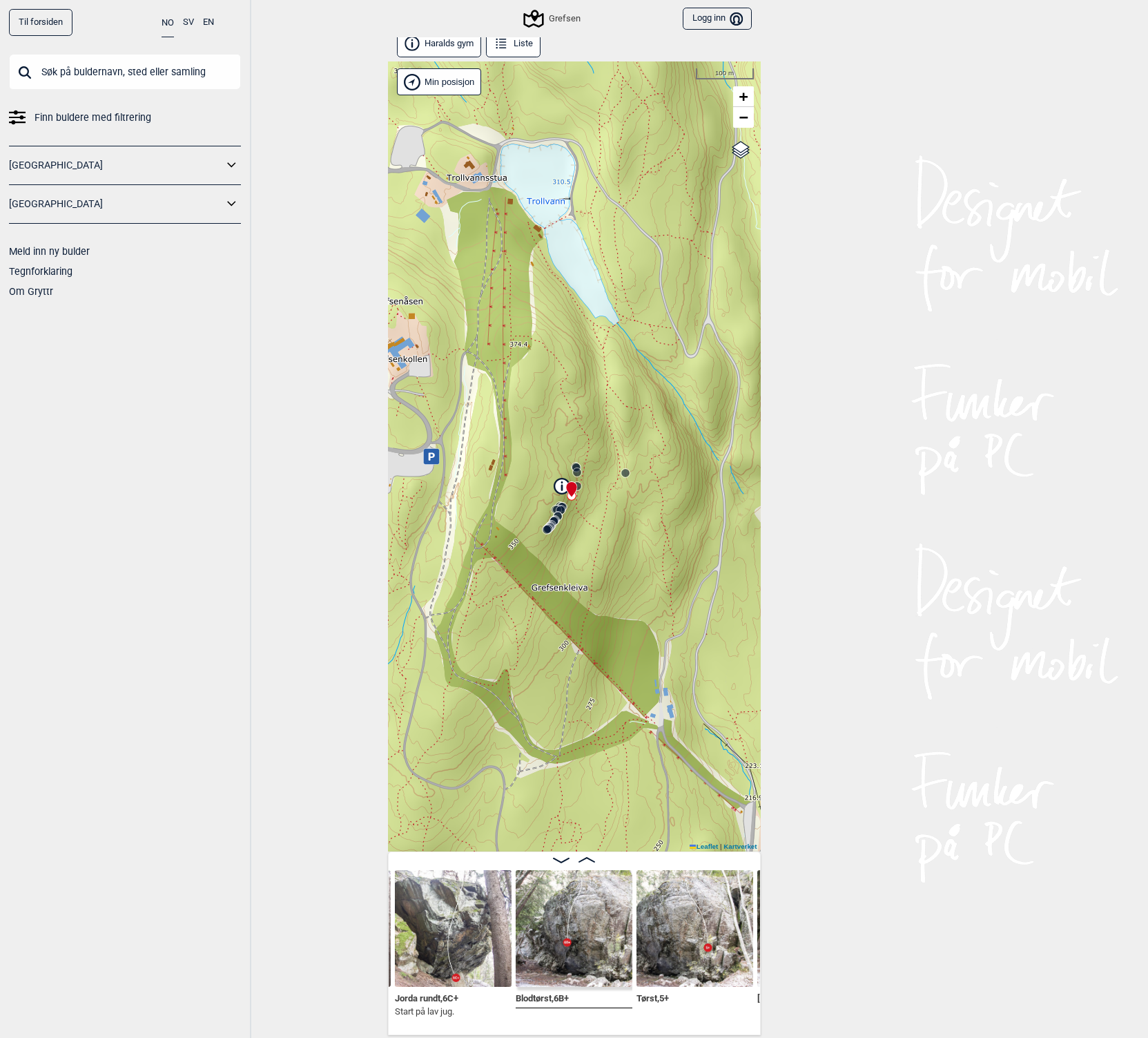
drag, startPoint x: 680, startPoint y: 503, endPoint x: 683, endPoint y: 530, distance: 27.2
click at [683, 530] on div "Grefsen Brukerens posisjon Min posisjon 100 m + − Kartverket OpenStreetMap Goog…" at bounding box center [574, 456] width 373 height 790
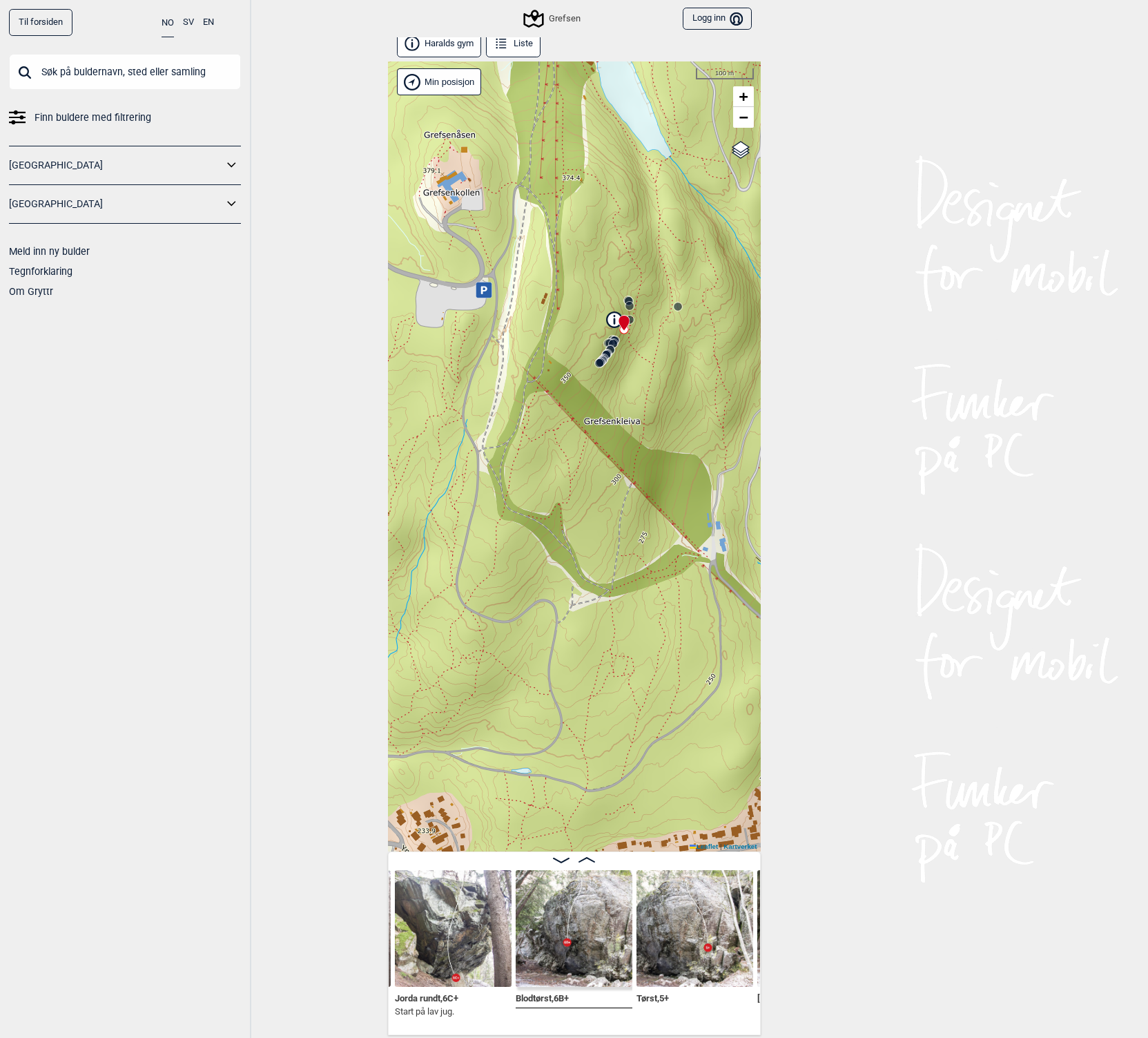
drag, startPoint x: 679, startPoint y: 683, endPoint x: 797, endPoint y: 332, distance: 370.3
click at [797, 332] on div "Til forsiden NO SV EN Finn buldere med filtrering Norge Sverige Meld inn ny bul…" at bounding box center [574, 519] width 1148 height 1038
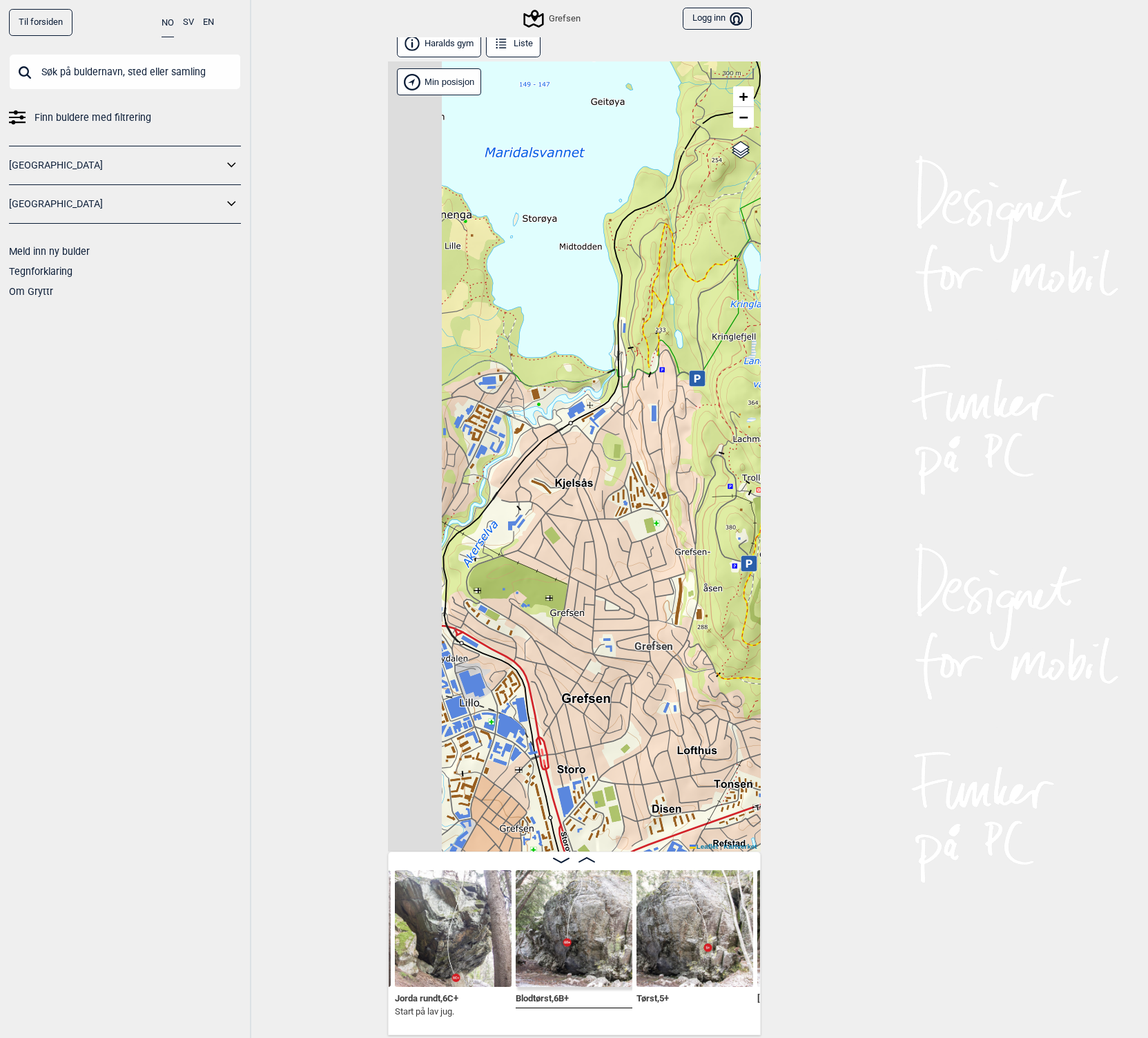
drag, startPoint x: 582, startPoint y: 302, endPoint x: 694, endPoint y: 426, distance: 167.1
click at [694, 426] on div "Grefsen Brukerens posisjon Min posisjon 300 m + − Kartverket OpenStreetMap Goog…" at bounding box center [574, 456] width 373 height 790
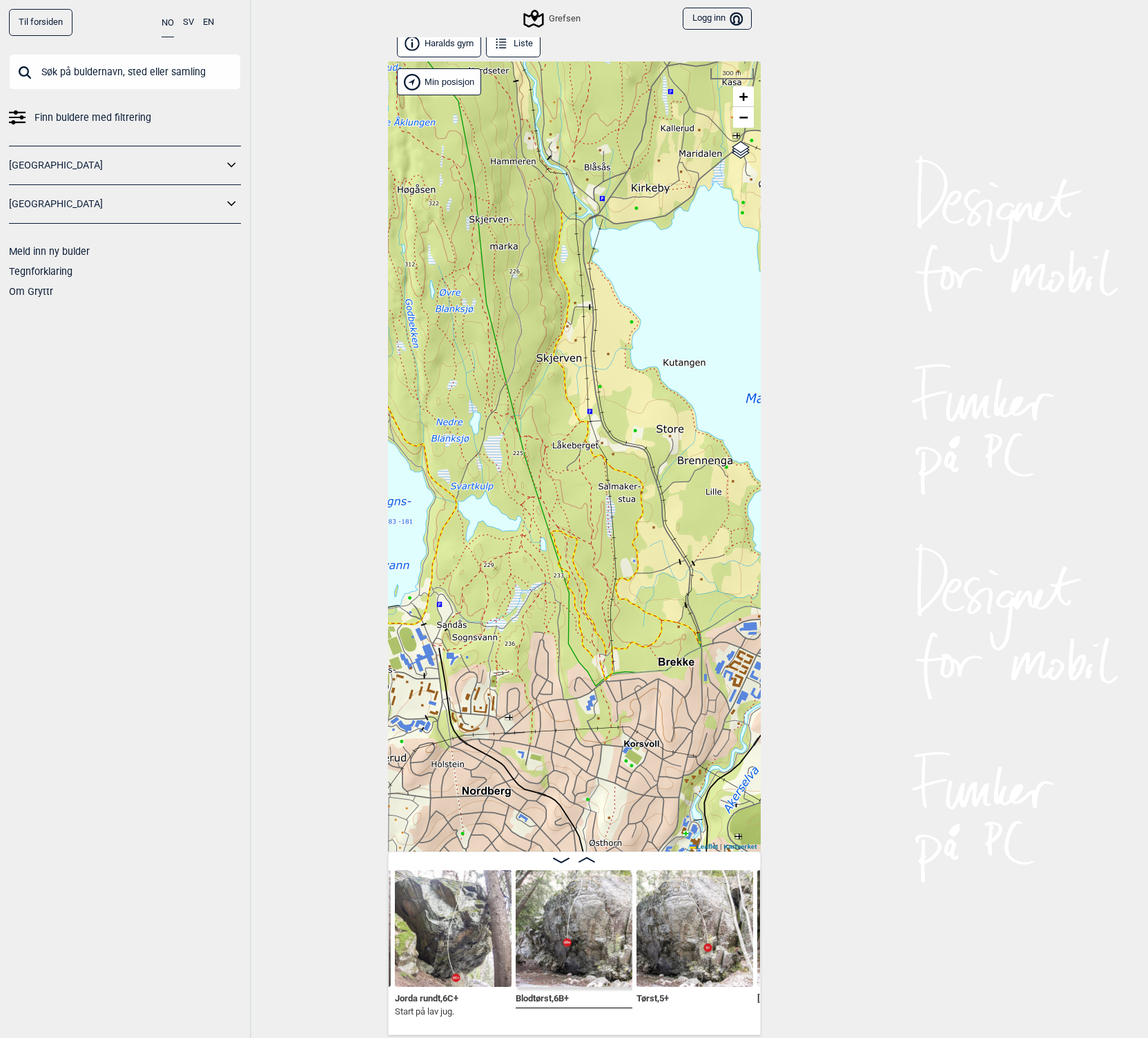
drag, startPoint x: 516, startPoint y: 330, endPoint x: 776, endPoint y: 576, distance: 357.9
click at [776, 576] on div "Til forsiden NO SV EN Finn buldere med filtrering Norge Sverige Meld inn ny bul…" at bounding box center [574, 519] width 1148 height 1038
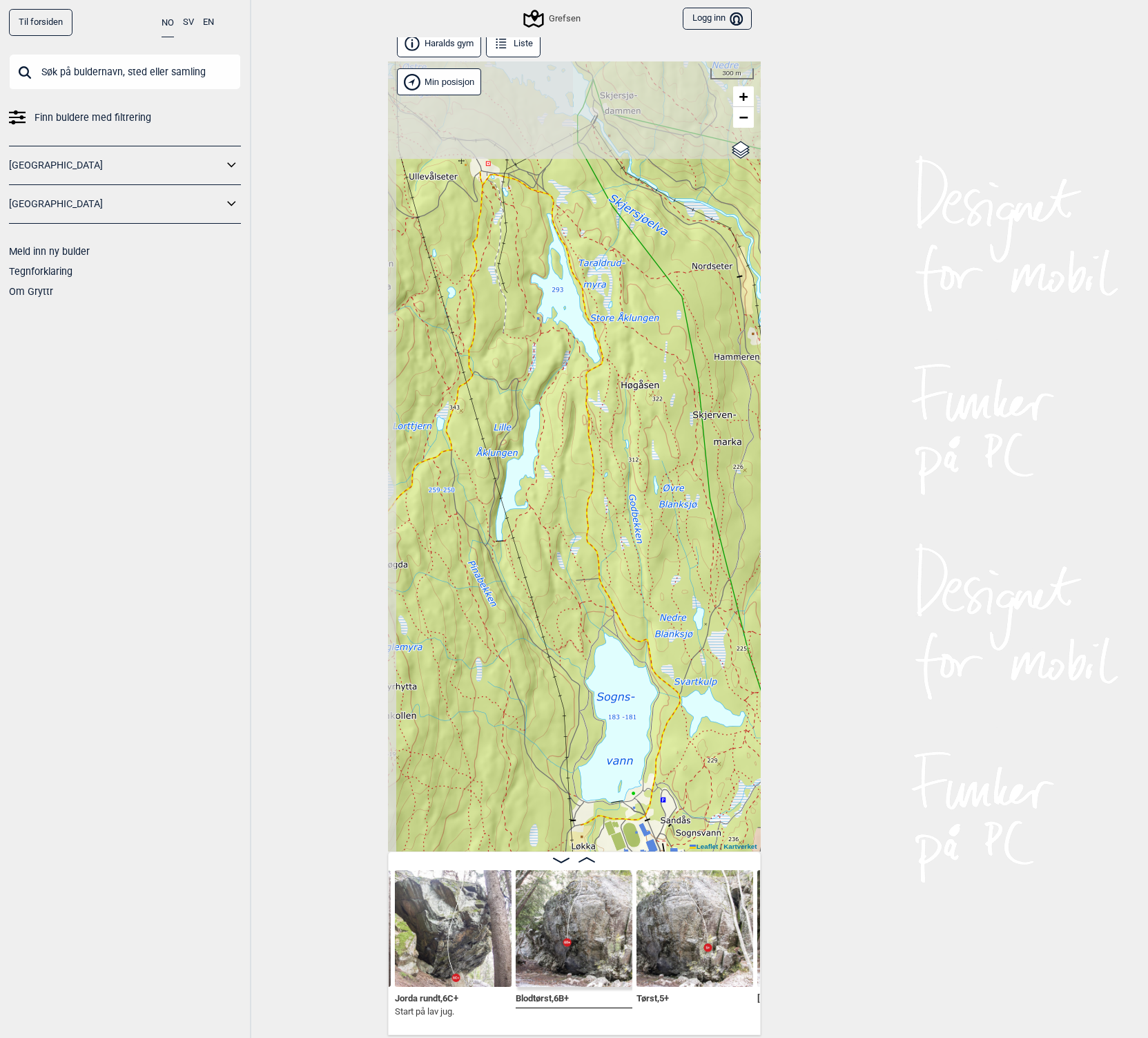
drag, startPoint x: 530, startPoint y: 439, endPoint x: 752, endPoint y: 635, distance: 296.1
click at [752, 635] on div "Grefsen Brukerens posisjon Min posisjon 300 m + − Kartverket OpenStreetMap Goog…" at bounding box center [574, 456] width 373 height 790
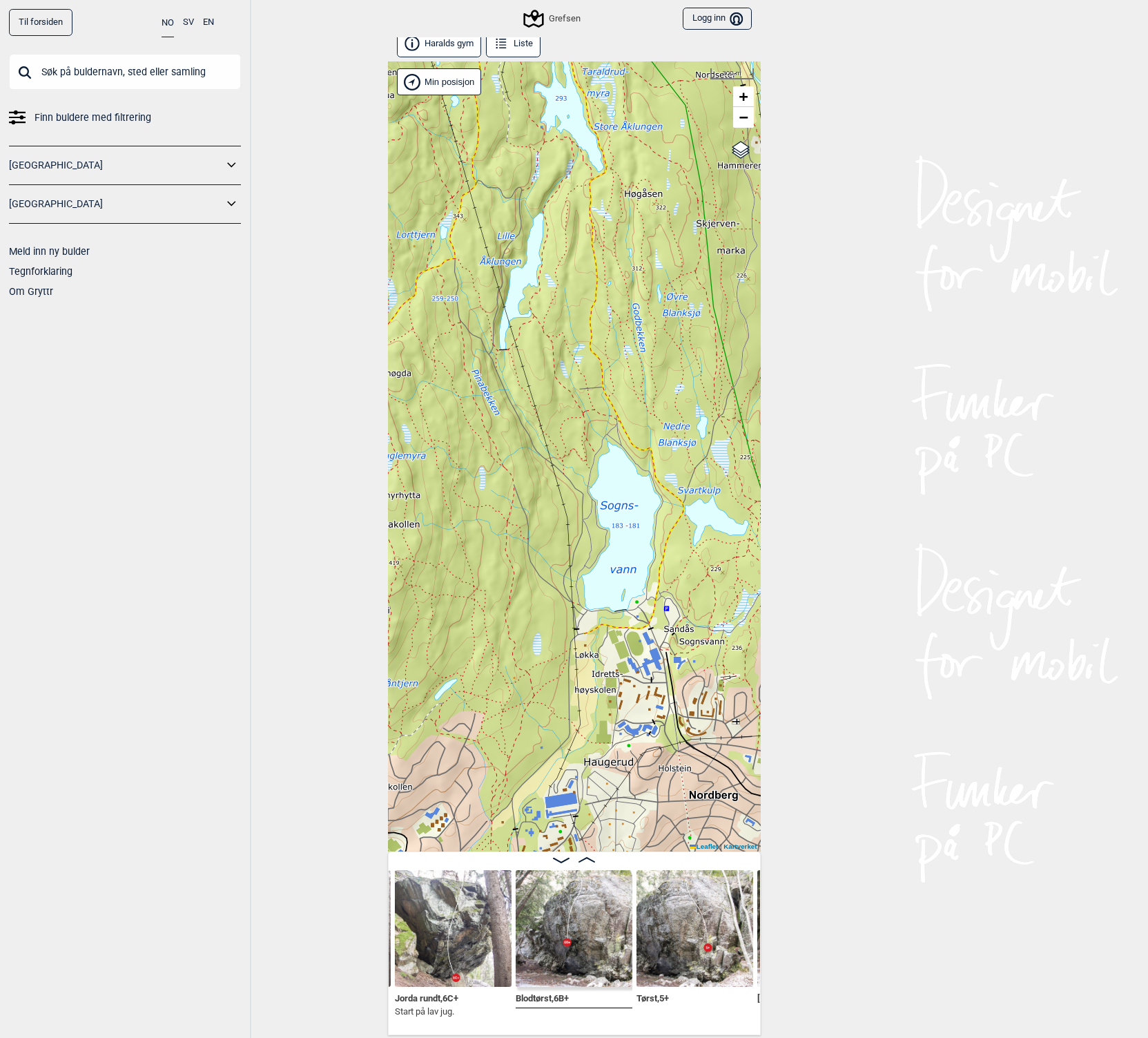
drag, startPoint x: 646, startPoint y: 636, endPoint x: 648, endPoint y: 497, distance: 139.0
click at [648, 497] on div "Grefsen Brukerens posisjon Min posisjon 300 m + − Kartverket OpenStreetMap Goog…" at bounding box center [574, 456] width 373 height 790
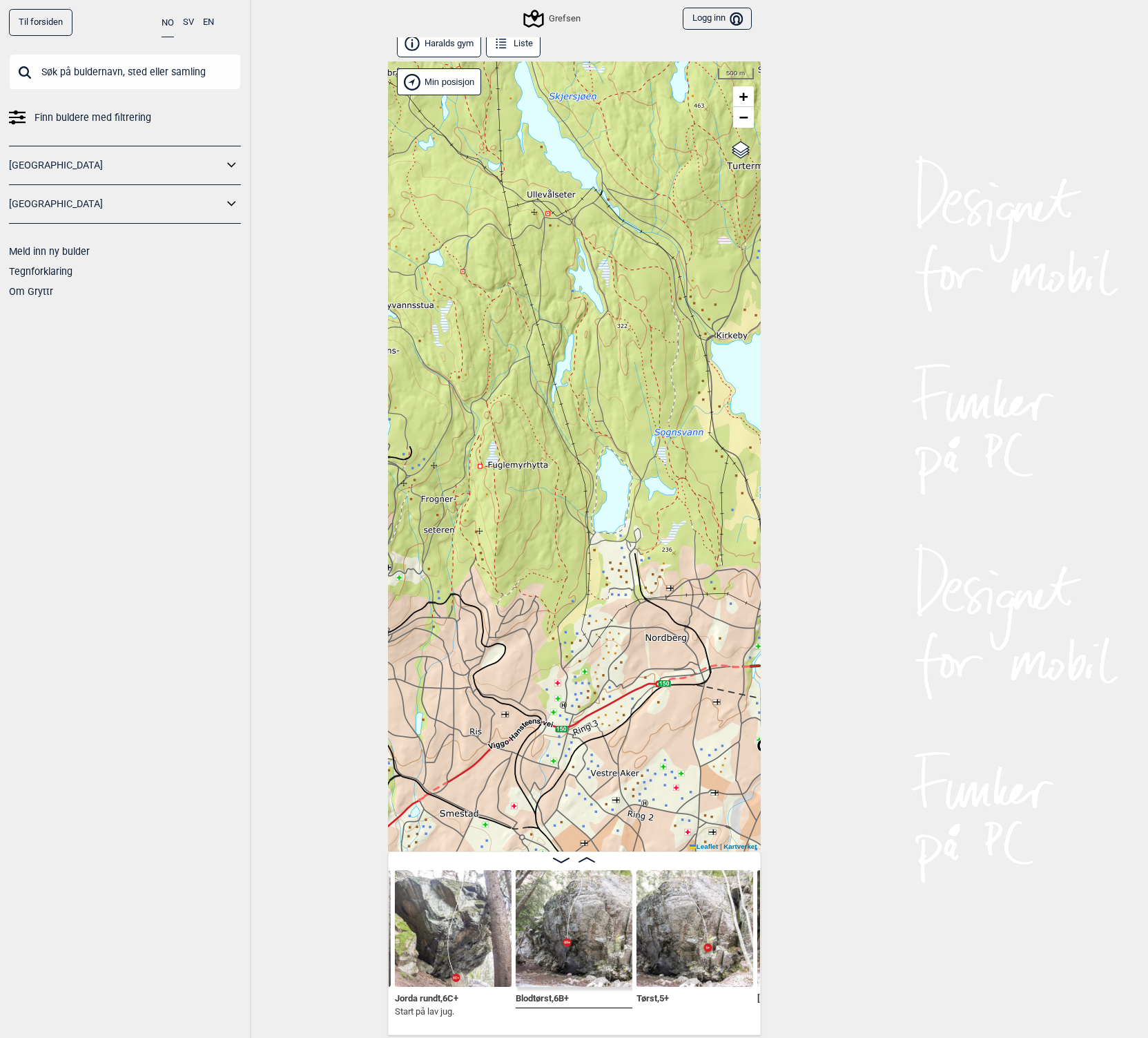
drag, startPoint x: 639, startPoint y: 564, endPoint x: 493, endPoint y: 302, distance: 299.9
click at [493, 302] on div "Grefsen Brukerens posisjon Min posisjon 500 m + − Kartverket OpenStreetMap Goog…" at bounding box center [574, 456] width 373 height 790
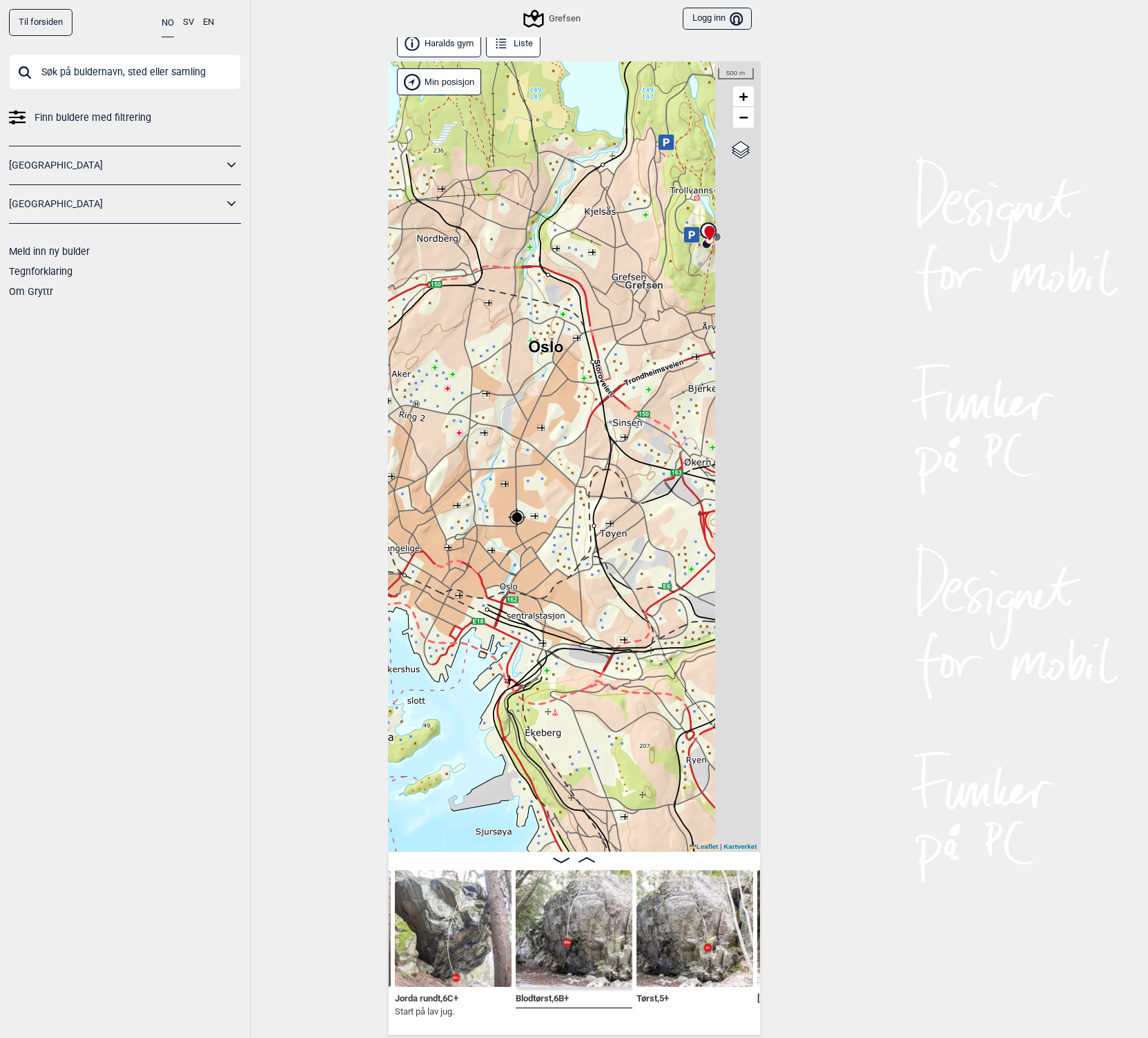
drag, startPoint x: 626, startPoint y: 548, endPoint x: 364, endPoint y: 295, distance: 364.2
click at [364, 295] on div "Til forsiden NO SV EN Finn buldere med filtrering Norge Sverige Meld inn ny bul…" at bounding box center [574, 519] width 1148 height 1038
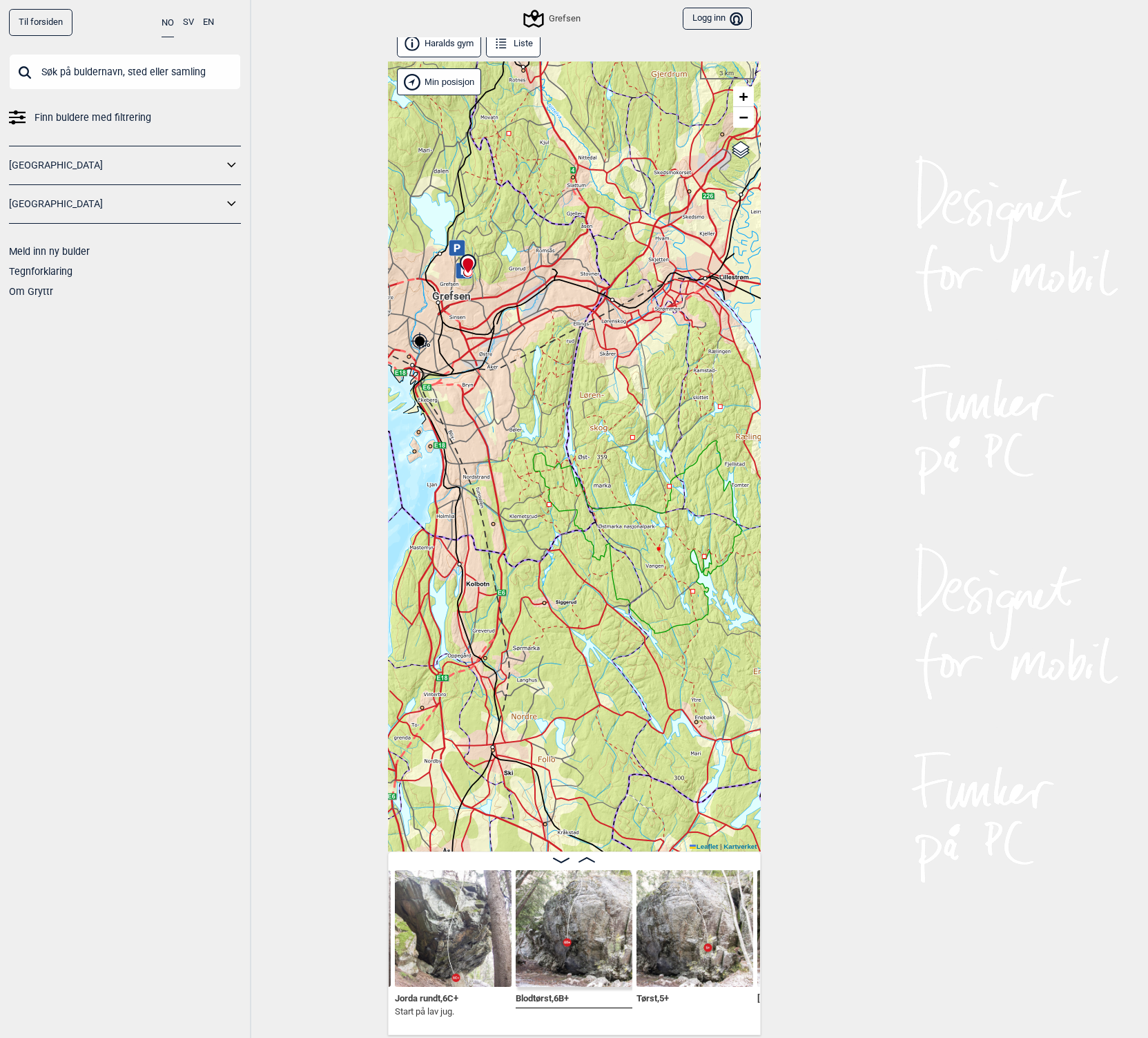
drag, startPoint x: 683, startPoint y: 454, endPoint x: 567, endPoint y: 374, distance: 140.9
click at [567, 374] on div "Grefsen Brukerens posisjon Min posisjon 3 km + − Kartverket OpenStreetMap Googl…" at bounding box center [574, 456] width 373 height 790
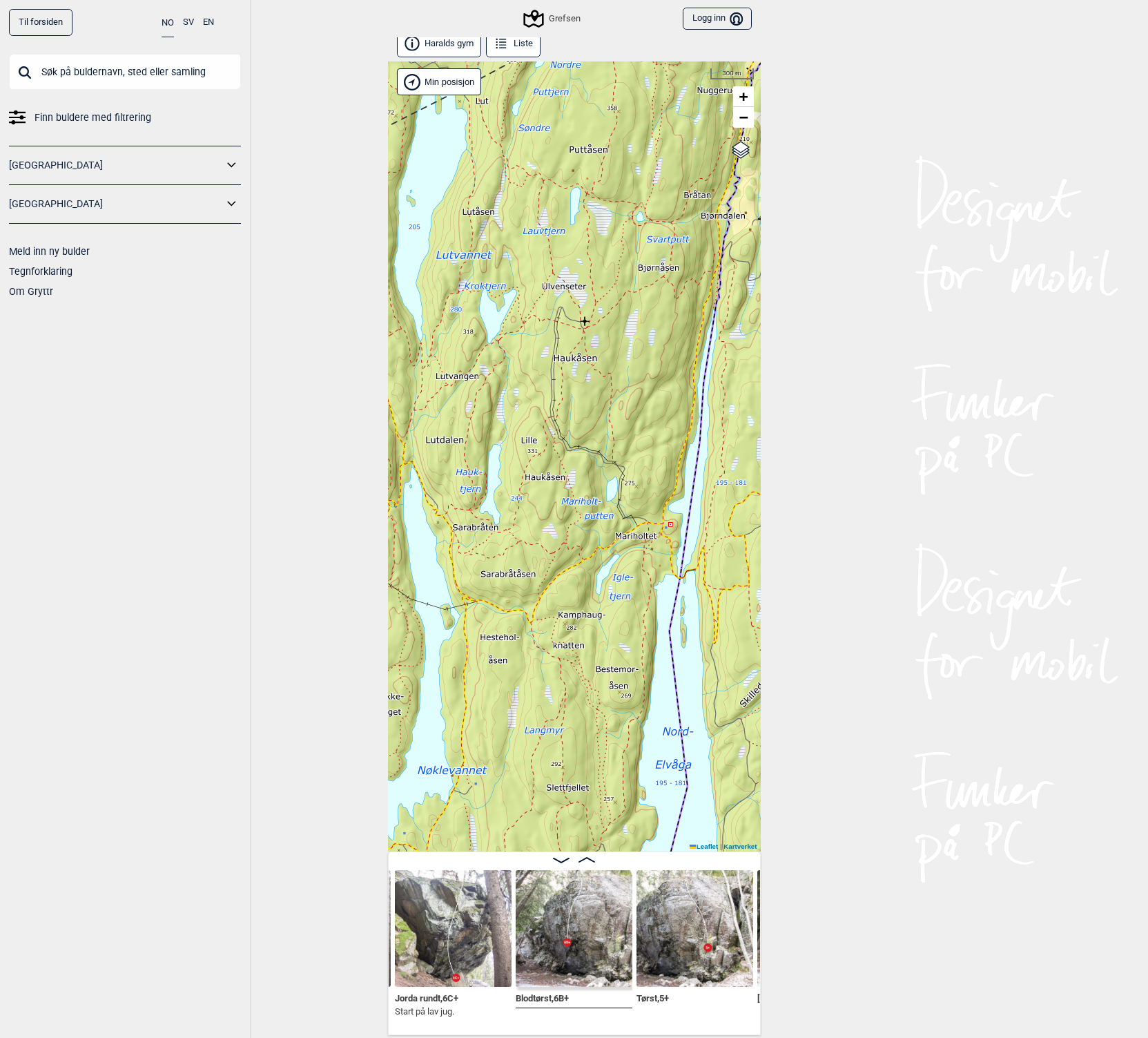
click at [523, 286] on div "Grefsen Brukerens posisjon Min posisjon 300 m + − Kartverket OpenStreetMap Goog…" at bounding box center [574, 456] width 373 height 790
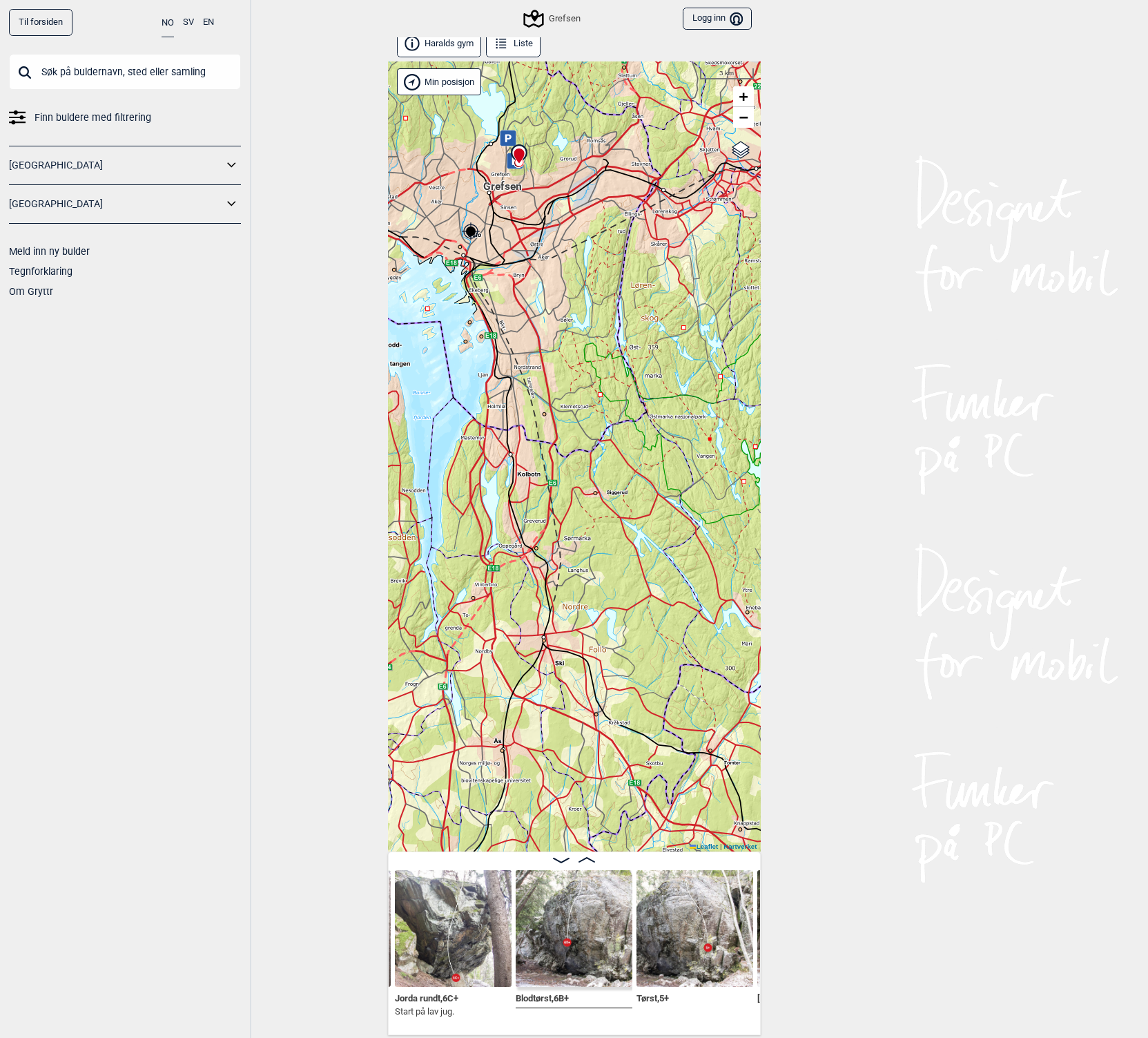
click at [120, 130] on div "Finn buldere med filtrering Norge Sverige Meld inn ny bulder Tegnforklaring Om …" at bounding box center [125, 177] width 232 height 247
click at [120, 116] on span "Finn buldere med filtrering" at bounding box center [93, 117] width 117 height 20
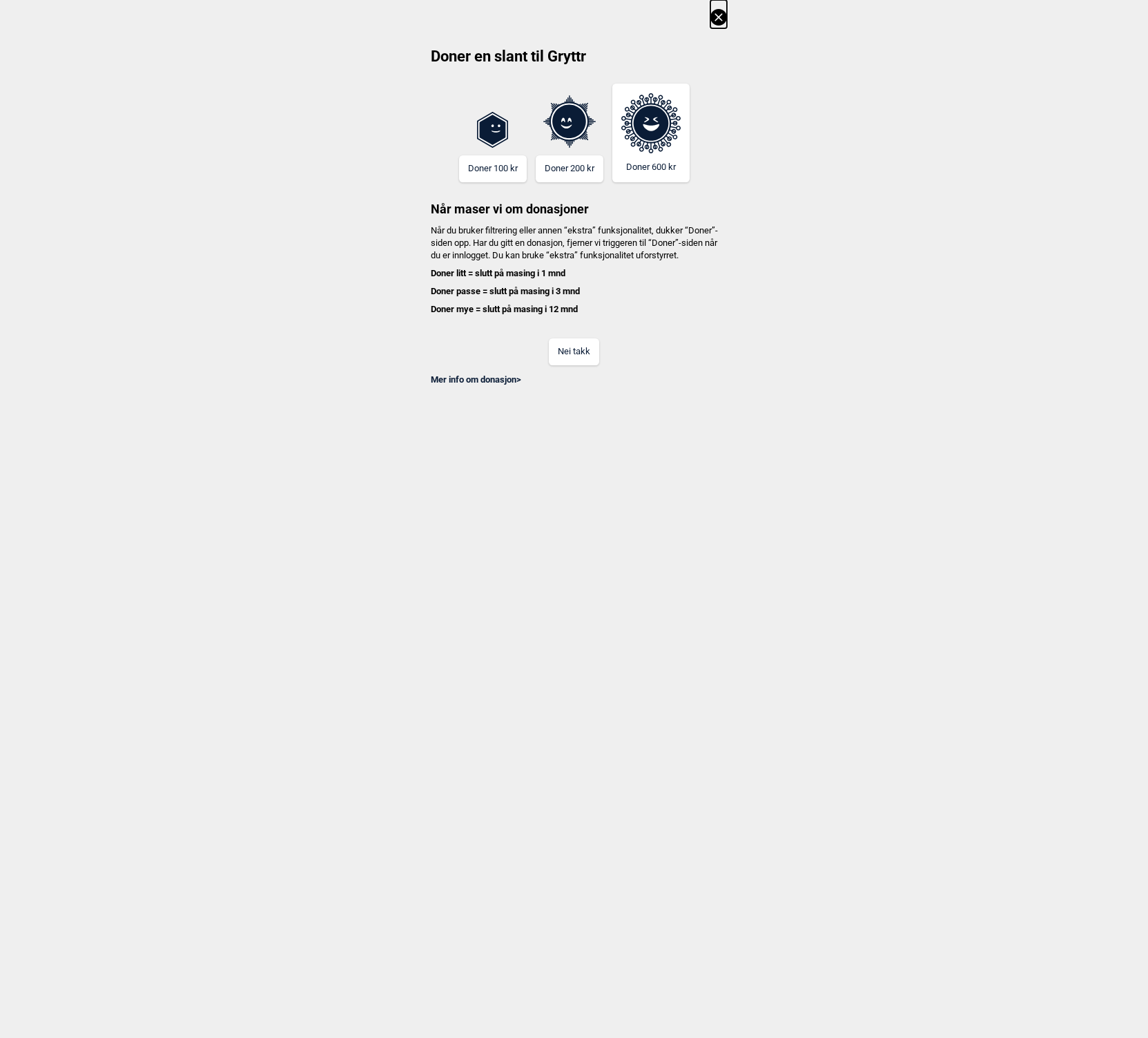
click at [576, 362] on button "Nei takk" at bounding box center [574, 352] width 51 height 27
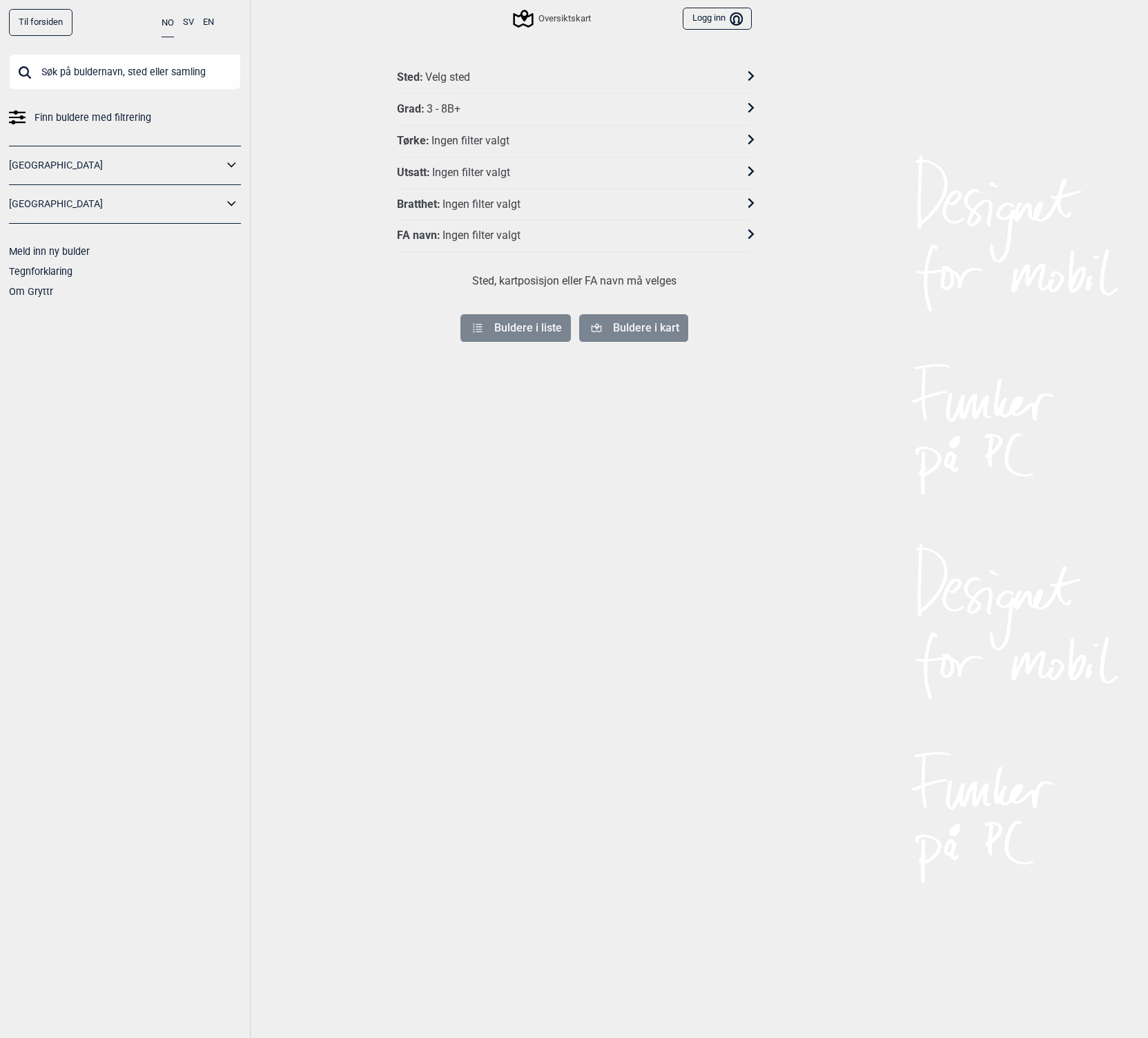
click at [619, 90] on div "Sted : Velg sted" at bounding box center [574, 78] width 355 height 32
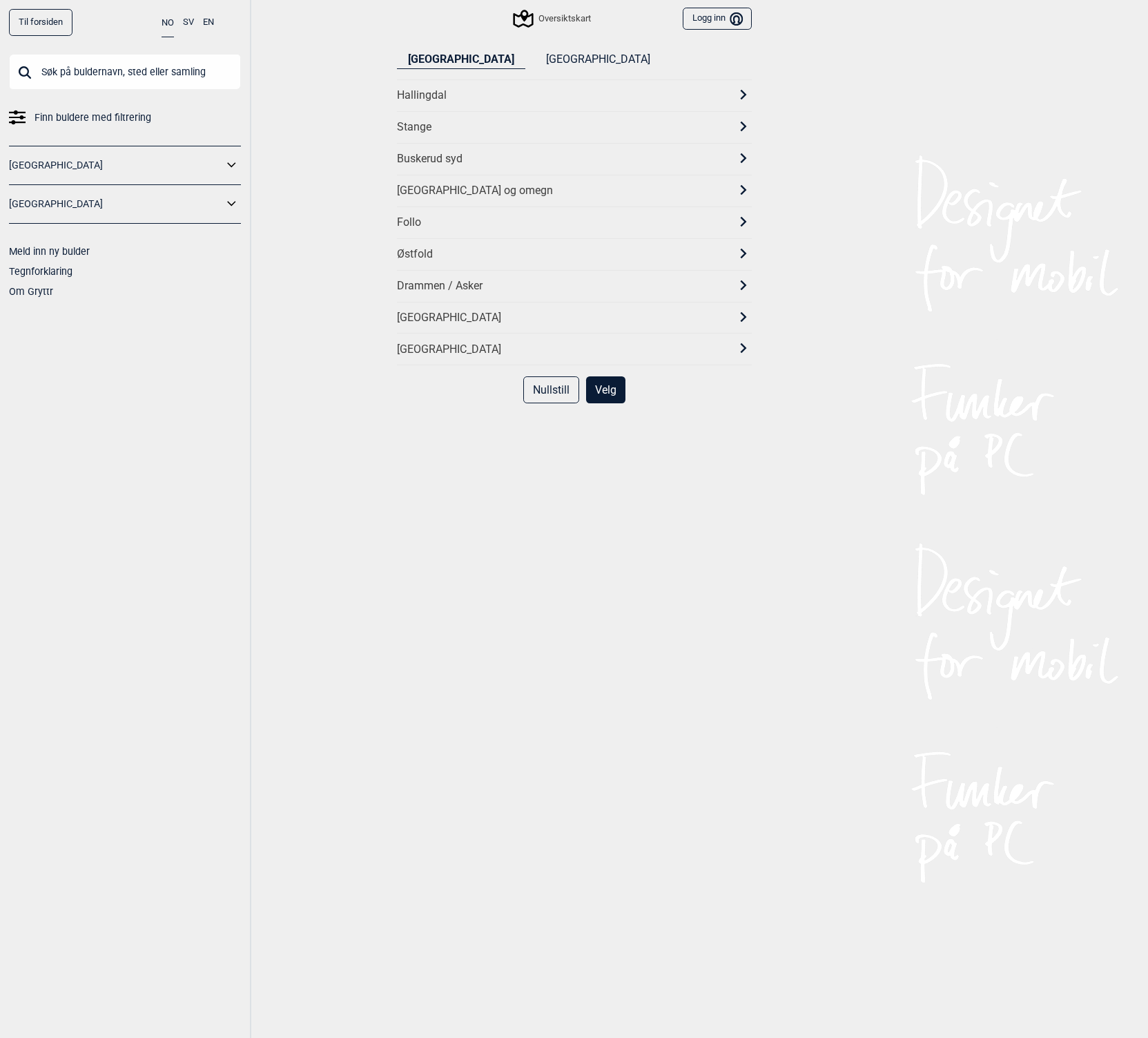
click at [428, 196] on div "[GEOGRAPHIC_DATA] og omegn" at bounding box center [562, 191] width 330 height 14
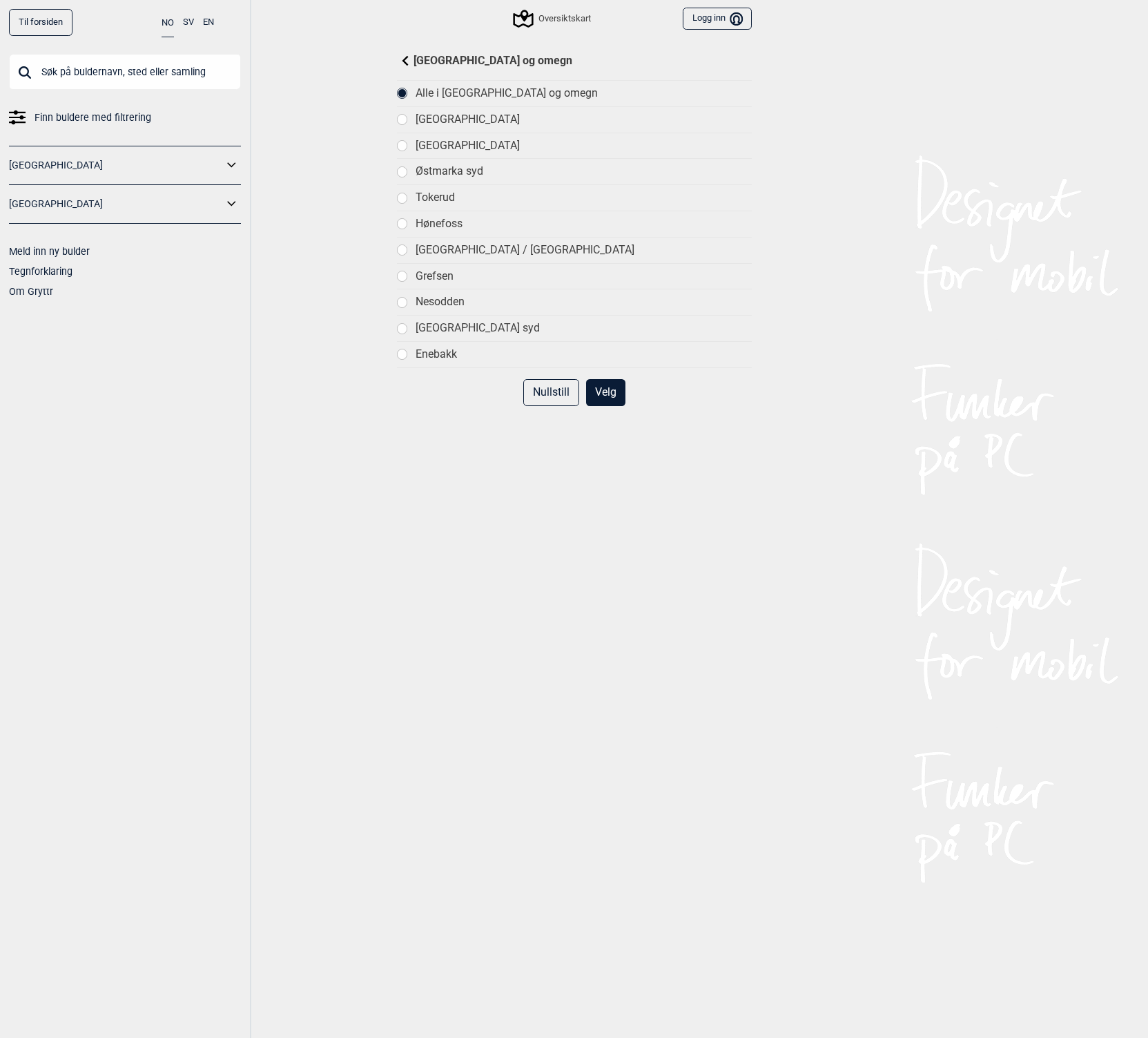
click at [398, 120] on div at bounding box center [403, 120] width 10 height 10
click at [474, 95] on div "Alle i Oslo og omegn" at bounding box center [583, 93] width 335 height 14
click at [600, 391] on button "Velg" at bounding box center [606, 393] width 39 height 27
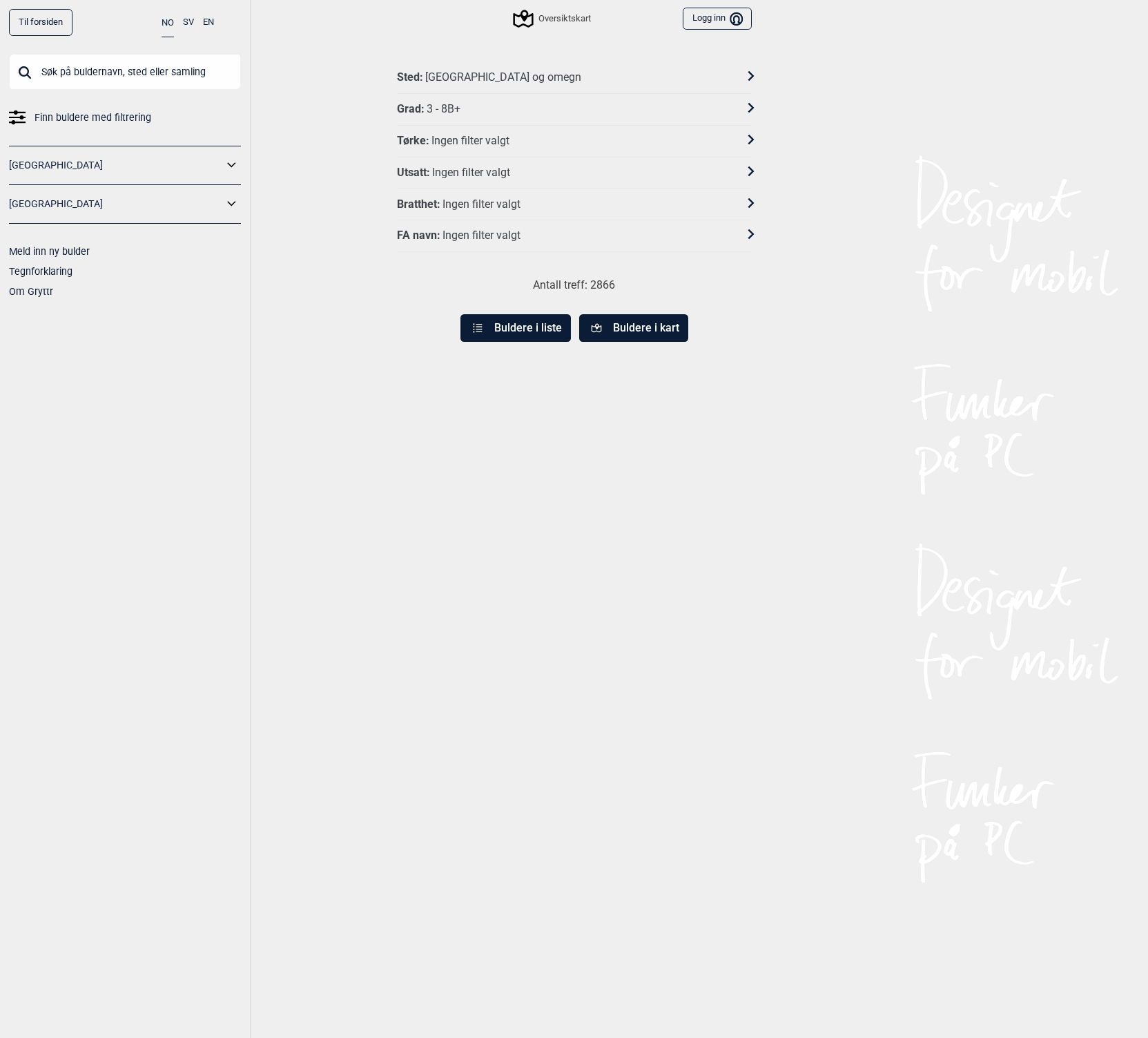
click at [612, 327] on button "Buldere i kart" at bounding box center [633, 327] width 109 height 28
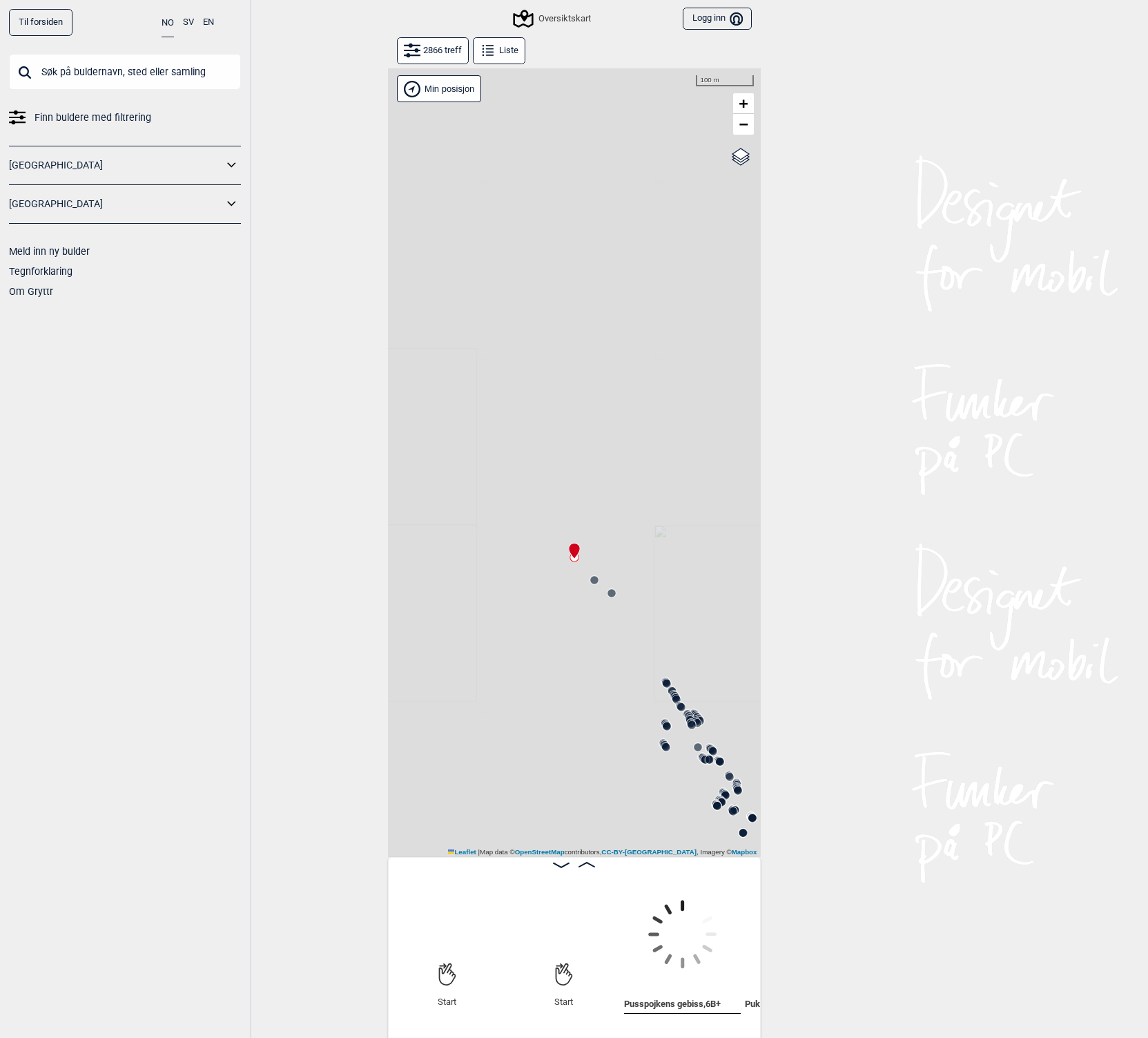
scroll to position [0, 108]
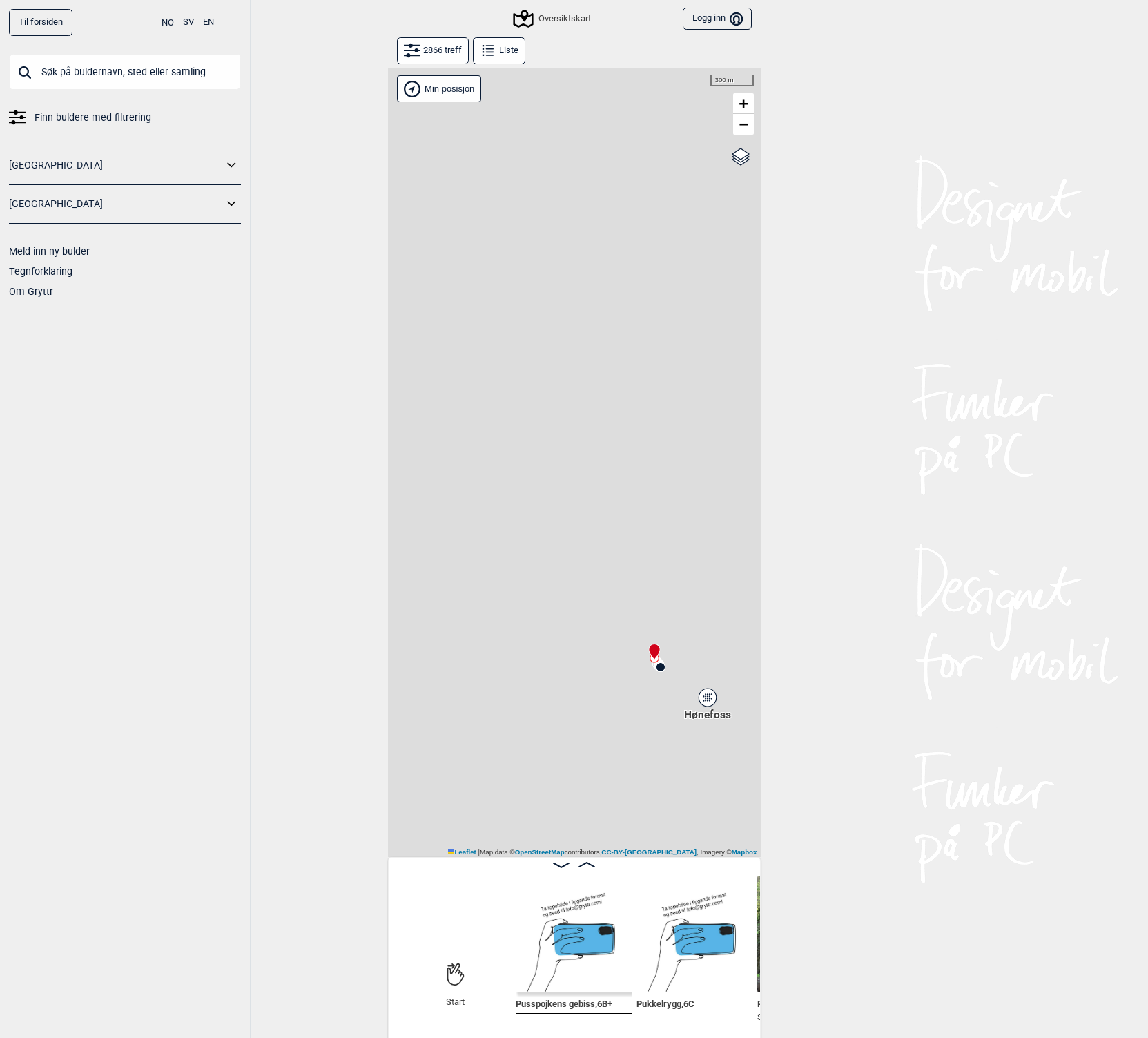
drag, startPoint x: 555, startPoint y: 646, endPoint x: 497, endPoint y: 480, distance: 175.8
click at [497, 480] on div "Gol Ål Kolomoen Vallset Tangen Sørli Åsbygda Kongsberg Efteløt Østmarka nord Se…" at bounding box center [574, 463] width 373 height 789
drag, startPoint x: 661, startPoint y: 462, endPoint x: 494, endPoint y: 318, distance: 220.5
click at [494, 318] on div "Gol Ål Kolomoen Vallset Tangen Sørli Åsbygda Kongsberg Efteløt Østmarka nord Se…" at bounding box center [574, 463] width 373 height 789
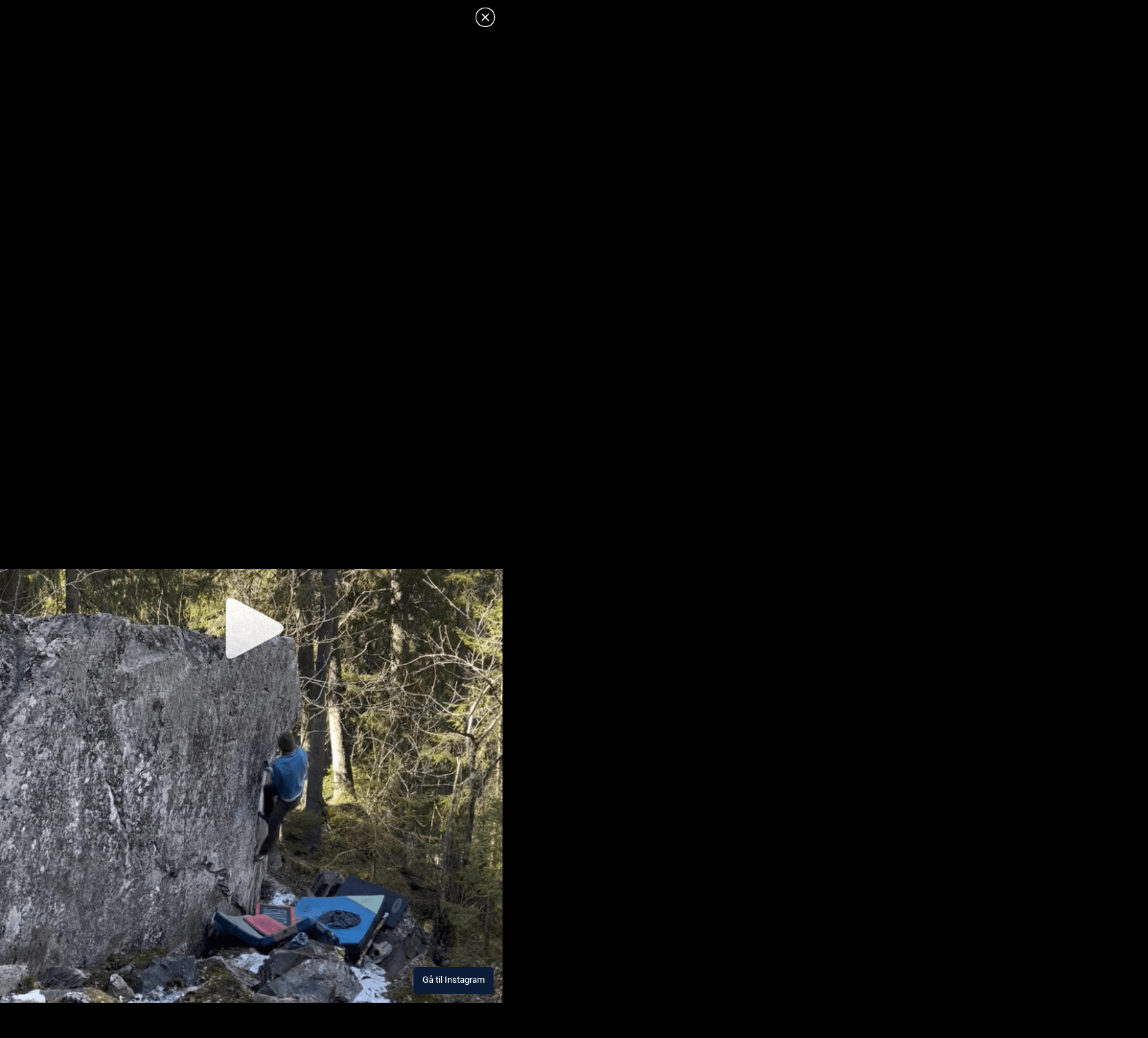
scroll to position [251, 0]
click at [276, 615] on img at bounding box center [251, 785] width 502 height 434
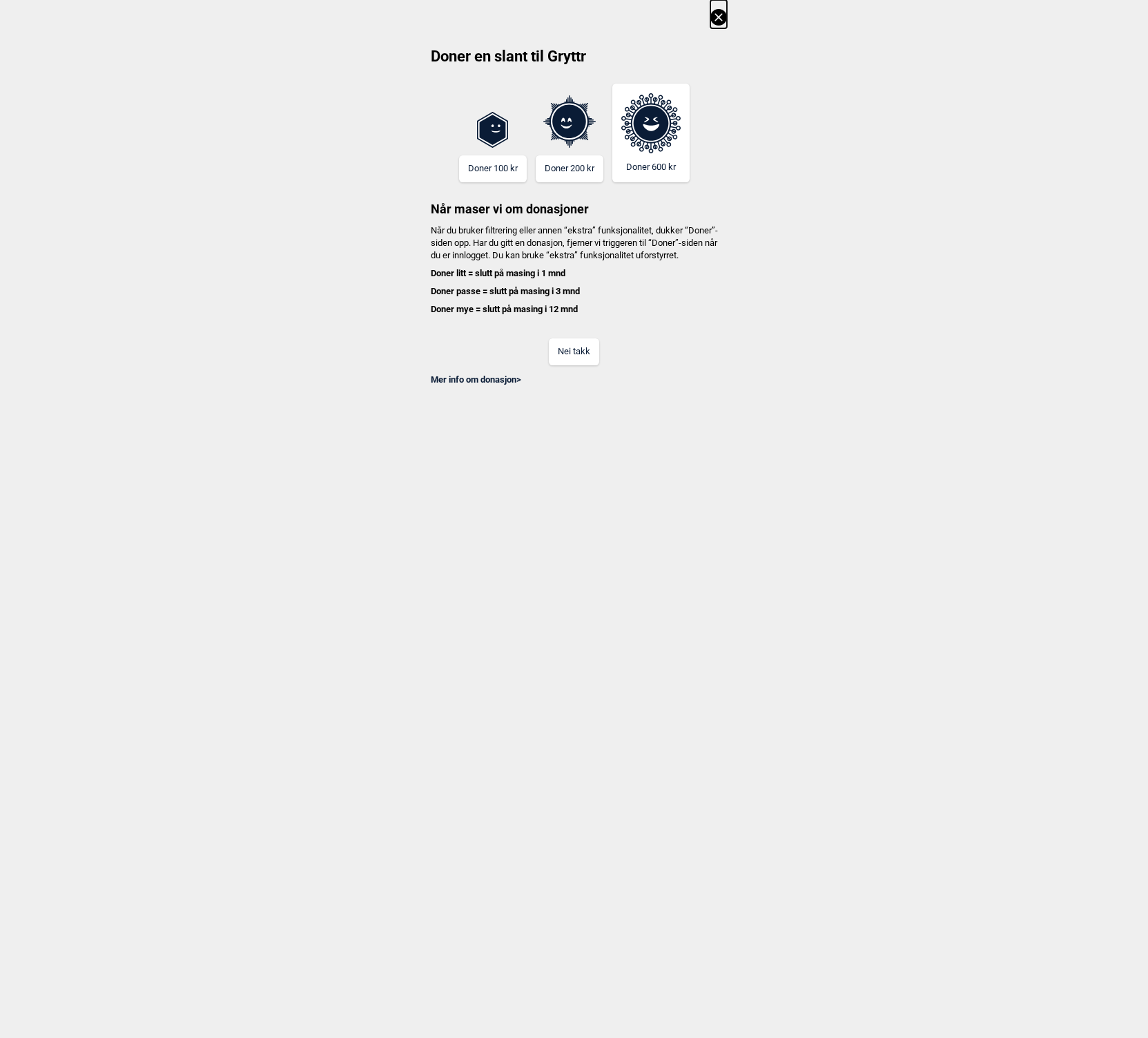
click at [569, 365] on button "Nei takk" at bounding box center [574, 352] width 51 height 27
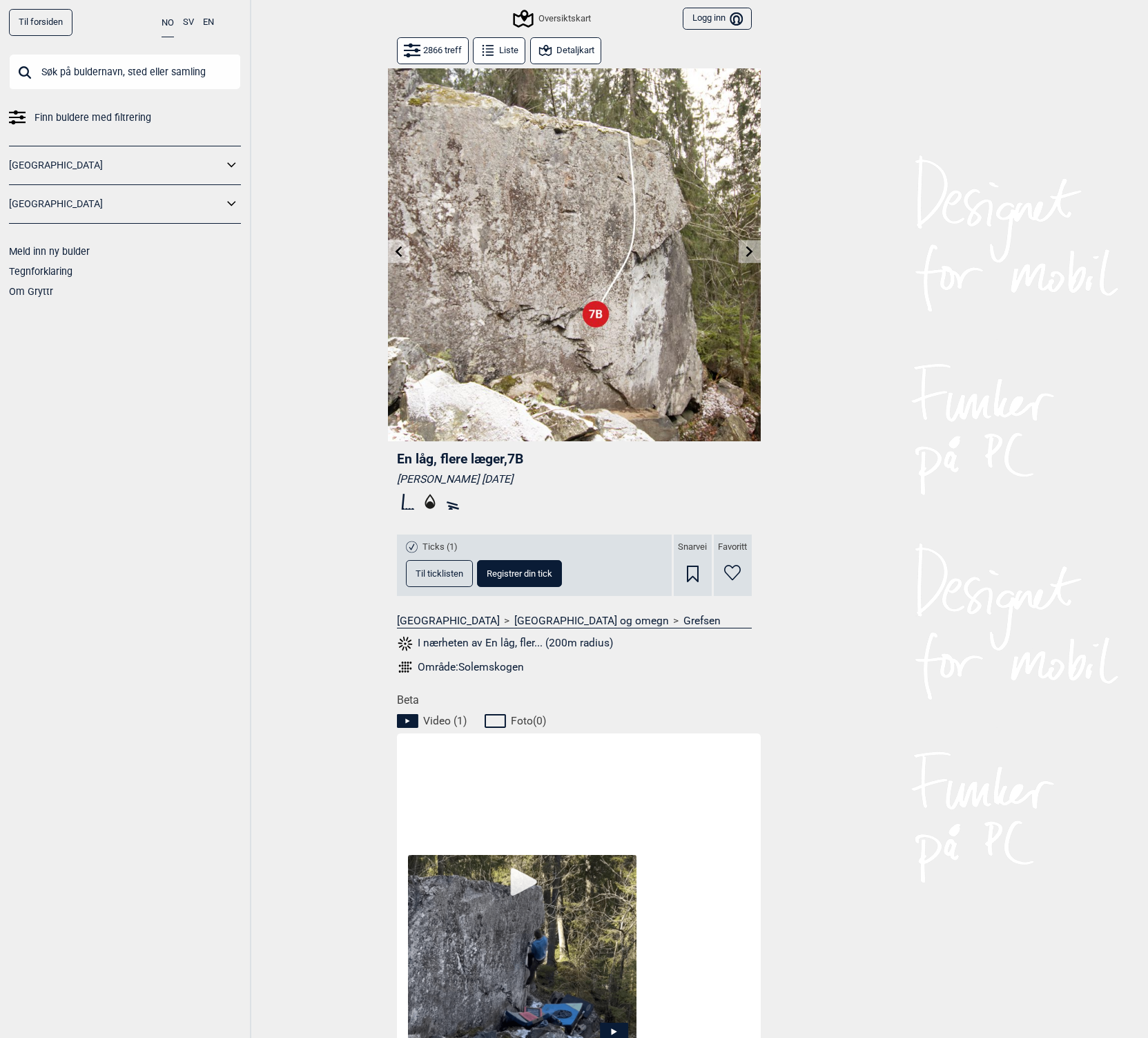
click at [568, 38] on button "Detaljkart" at bounding box center [566, 51] width 71 height 27
